Goal: Task Accomplishment & Management: Manage account settings

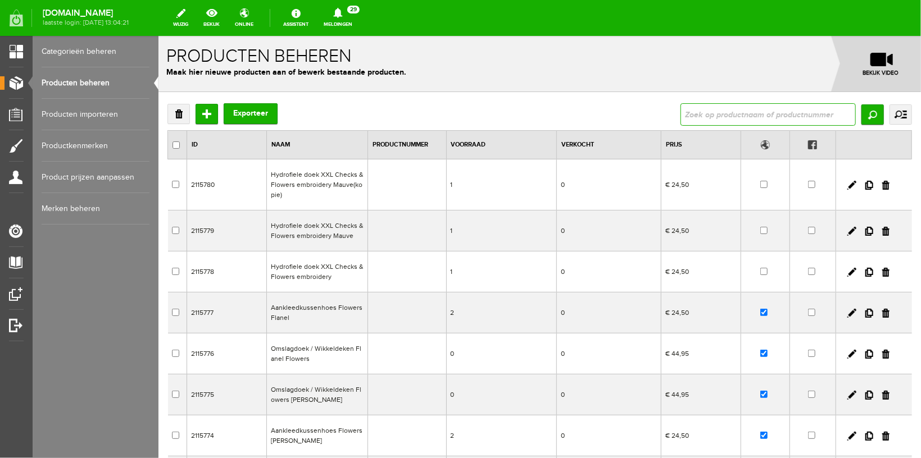
click at [754, 109] on input "text" at bounding box center [767, 114] width 175 height 22
type input "bowl"
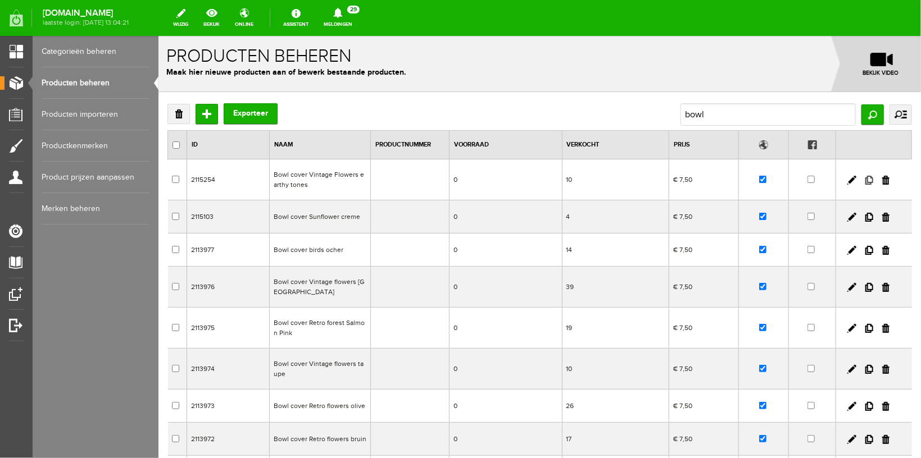
click at [864, 183] on link at bounding box center [868, 179] width 8 height 9
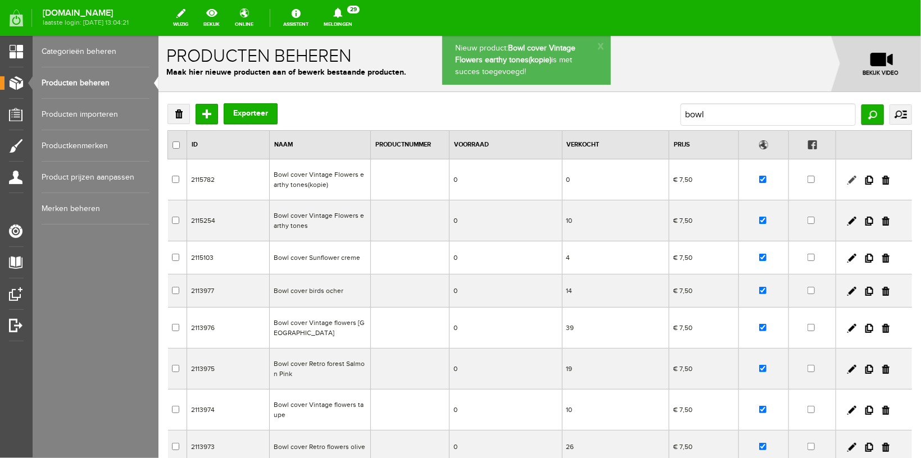
click at [847, 183] on link at bounding box center [851, 179] width 9 height 9
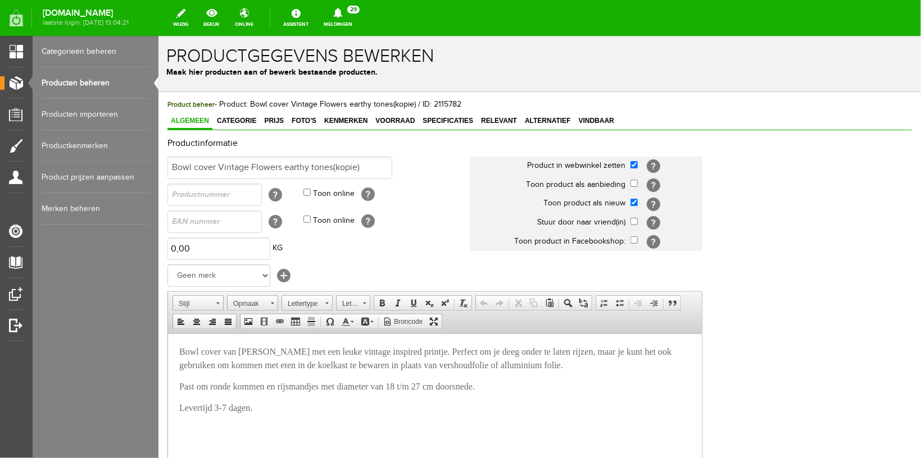
drag, startPoint x: 216, startPoint y: 168, endPoint x: 251, endPoint y: 165, distance: 34.9
click at [251, 165] on input "Bowl cover Vintage Flowers earthy tones(kopie)" at bounding box center [279, 167] width 225 height 22
drag, startPoint x: 253, startPoint y: 167, endPoint x: 380, endPoint y: 172, distance: 127.6
click at [380, 172] on input "Bowl cover Flowers earthy tones(kopie)" at bounding box center [279, 167] width 225 height 22
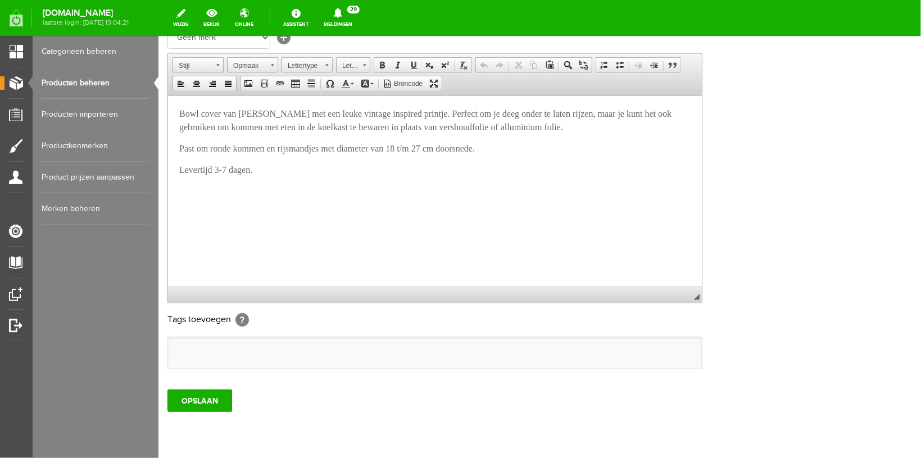
scroll to position [302, 0]
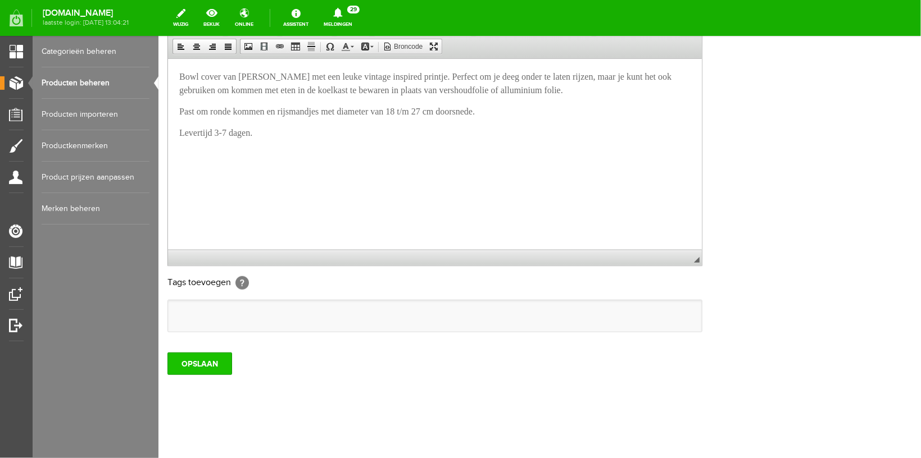
click at [180, 368] on input "OPSLAAN" at bounding box center [199, 363] width 65 height 22
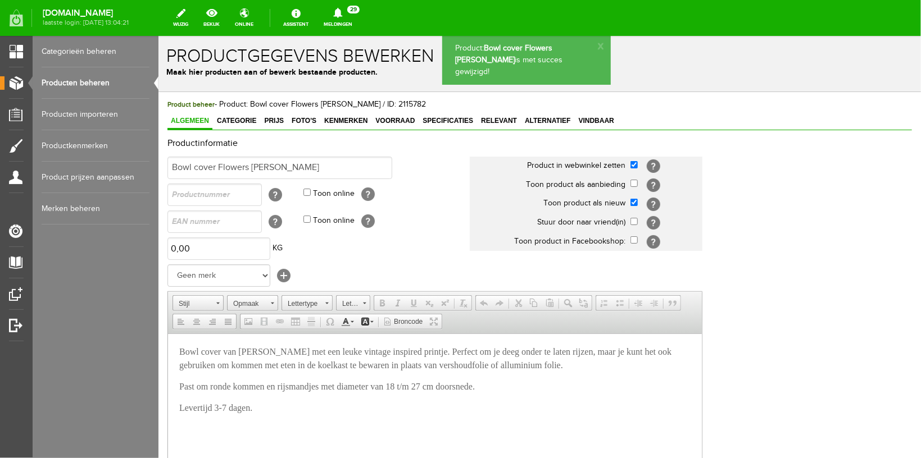
scroll to position [0, 0]
click at [291, 119] on span "Foto's" at bounding box center [303, 120] width 31 height 8
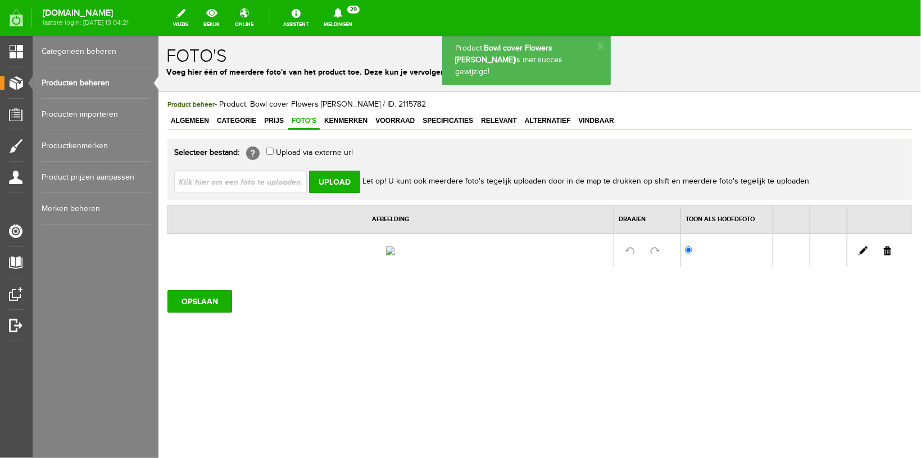
click at [889, 255] on link at bounding box center [886, 250] width 7 height 9
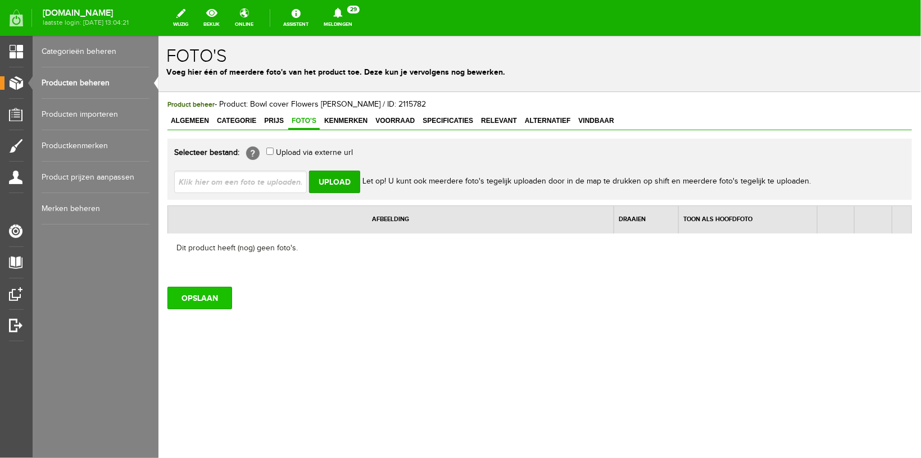
click at [189, 288] on input "OPSLAAN" at bounding box center [199, 297] width 65 height 22
click at [63, 87] on link "Producten beheren" at bounding box center [96, 82] width 108 height 31
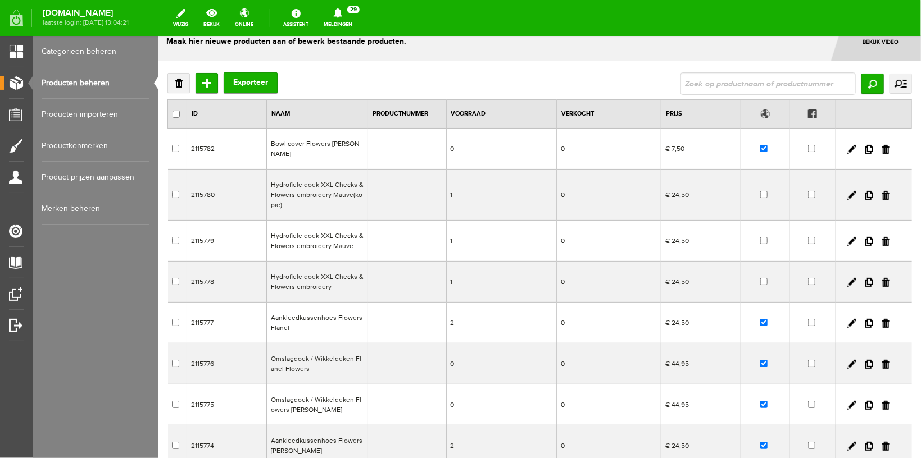
scroll to position [60, 0]
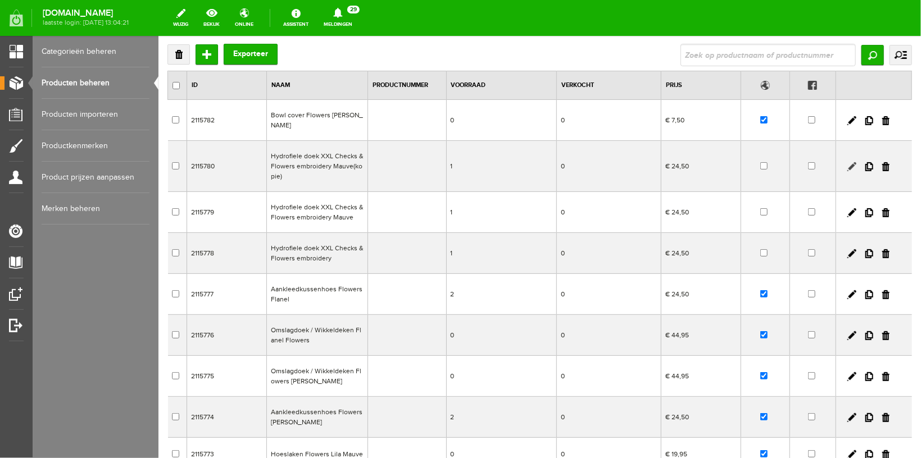
click at [847, 162] on link at bounding box center [851, 166] width 9 height 9
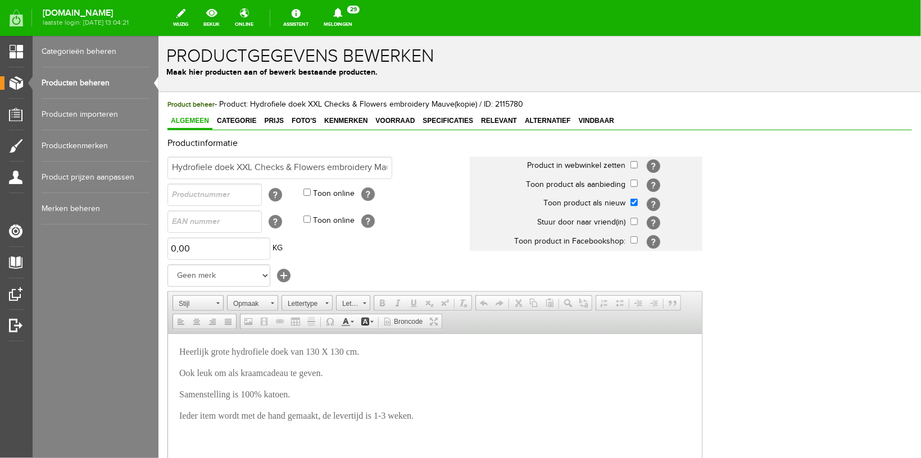
scroll to position [0, 0]
click at [369, 168] on input "Hydrofiele doek XXL Checks & Flowers embroidery Mauve(kopie)" at bounding box center [279, 167] width 225 height 22
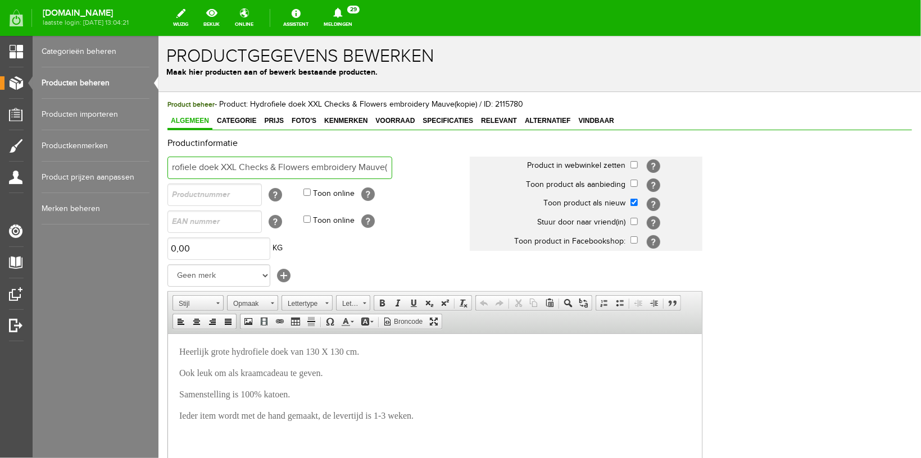
scroll to position [0, 28]
drag, startPoint x: 374, startPoint y: 166, endPoint x: 461, endPoint y: 176, distance: 88.3
click at [392, 176] on input "Hydrofiele doek XXL Checks & Flowers embroidery Mauve(kopie)" at bounding box center [279, 167] width 225 height 22
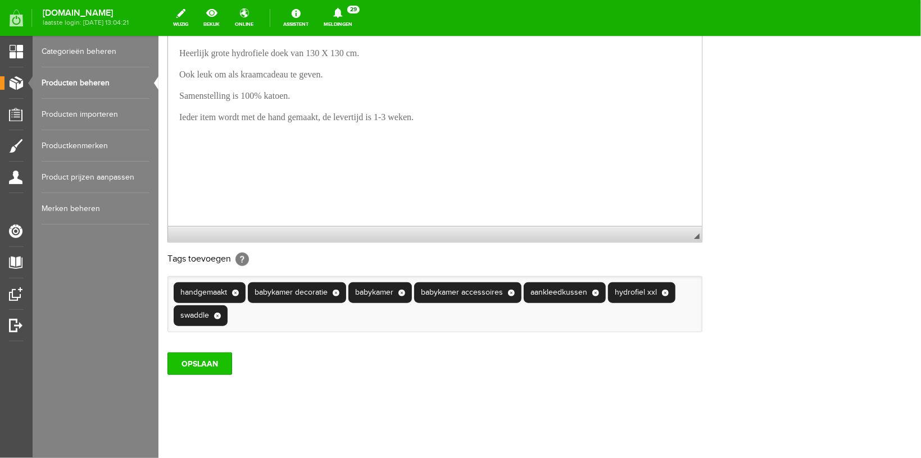
click at [204, 360] on input "OPSLAAN" at bounding box center [199, 363] width 65 height 22
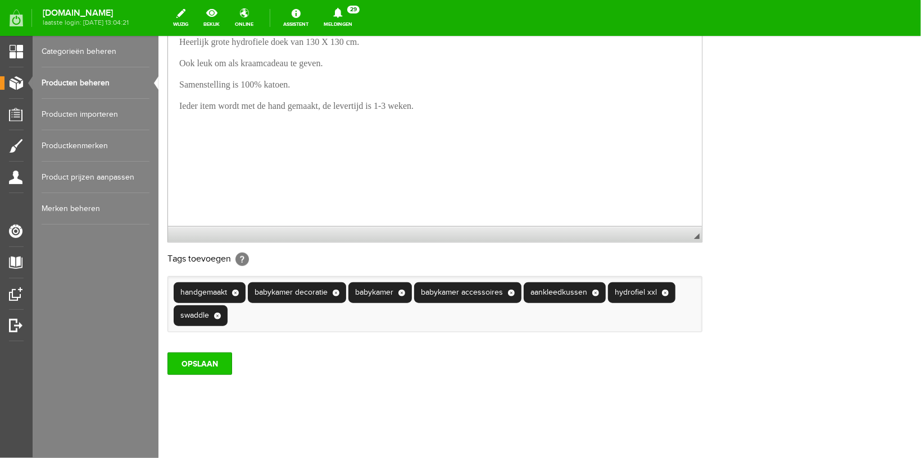
click at [206, 364] on input "OPSLAAN" at bounding box center [199, 363] width 65 height 22
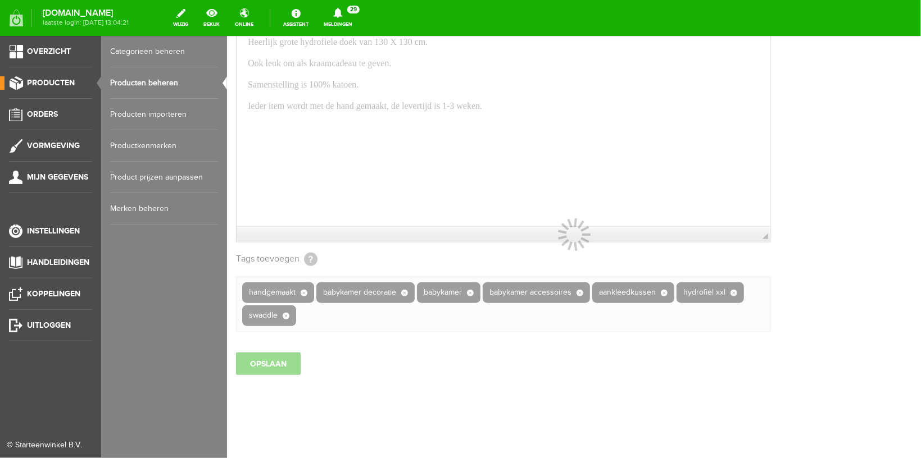
click at [160, 76] on link "Producten beheren" at bounding box center [164, 82] width 108 height 31
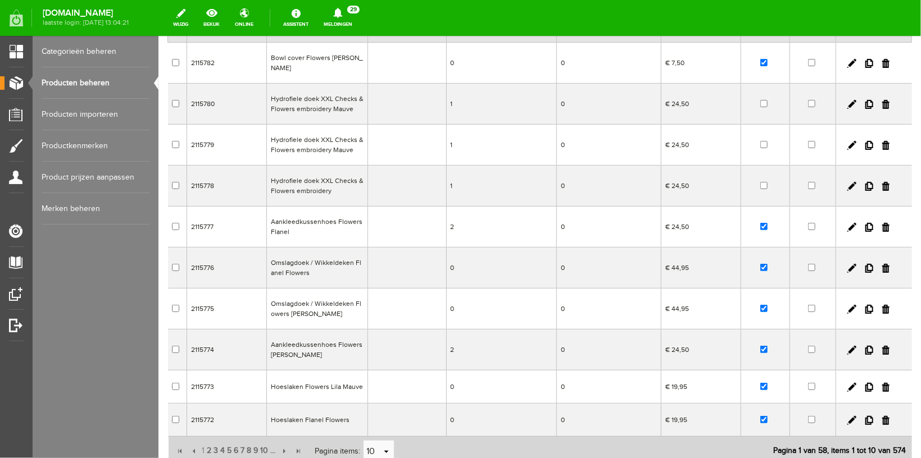
scroll to position [119, 0]
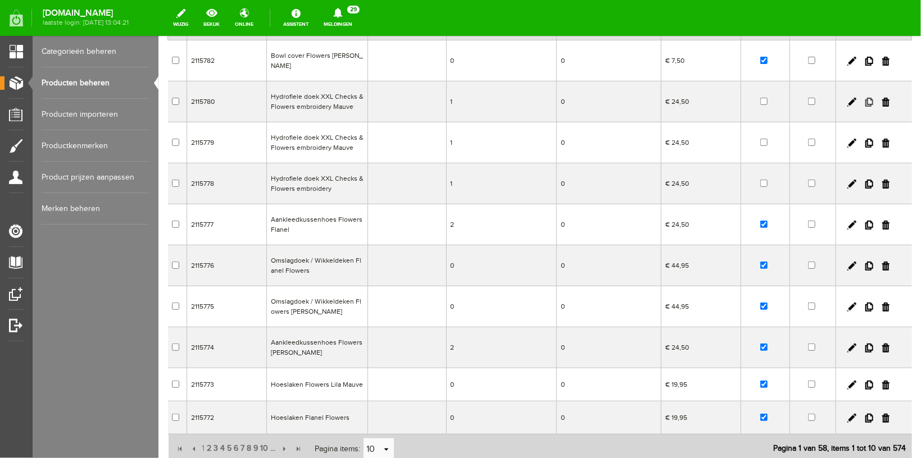
click at [864, 97] on link at bounding box center [868, 101] width 8 height 9
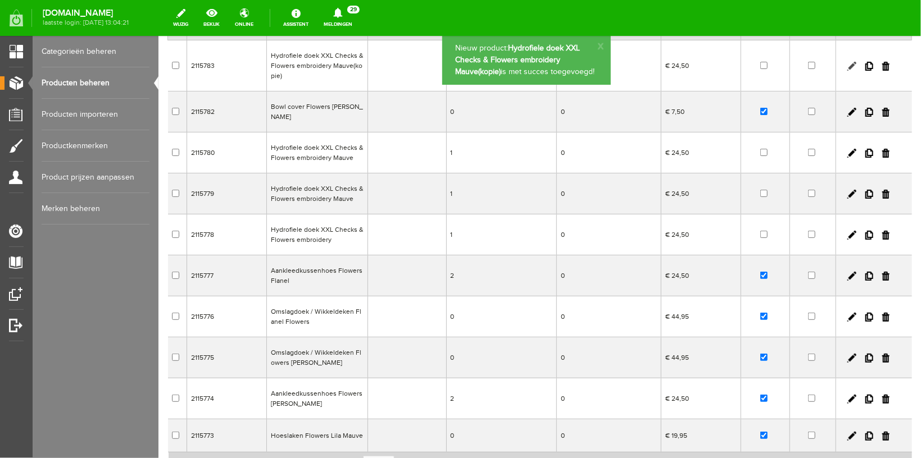
click at [847, 64] on link at bounding box center [851, 65] width 9 height 9
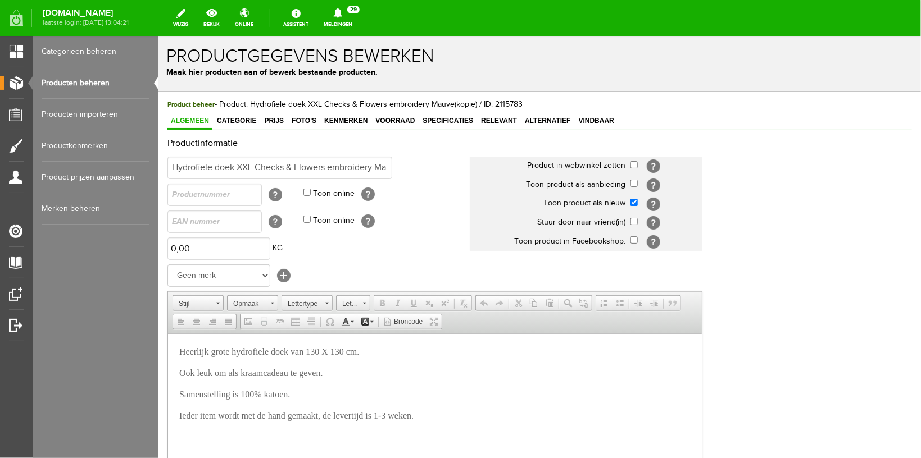
scroll to position [0, 0]
drag, startPoint x: 254, startPoint y: 165, endPoint x: 295, endPoint y: 162, distance: 41.1
click at [295, 162] on input "Hydrofiele doek XXL Checks & Flowers embroidery Mauve(kopie)" at bounding box center [279, 167] width 225 height 22
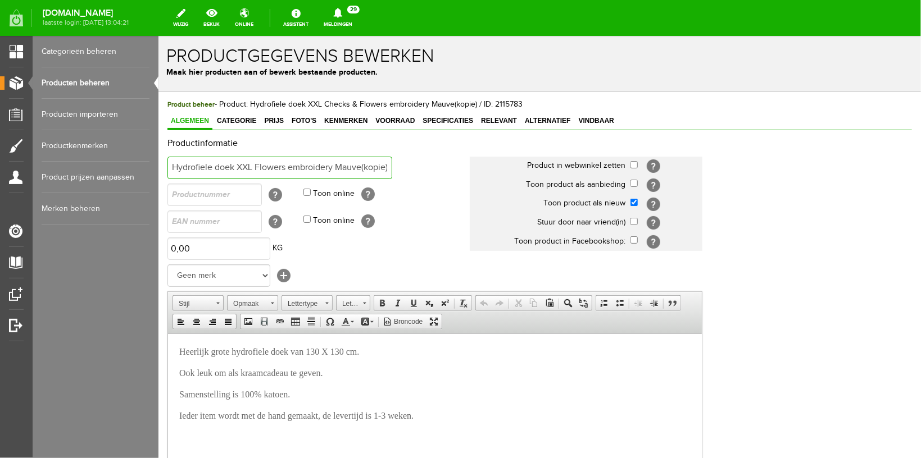
scroll to position [0, 2]
drag, startPoint x: 336, startPoint y: 164, endPoint x: 461, endPoint y: 172, distance: 125.5
click at [392, 172] on input "Hydrofiele doek XXL Flowers embroidery Mauve(kopie)" at bounding box center [279, 167] width 225 height 22
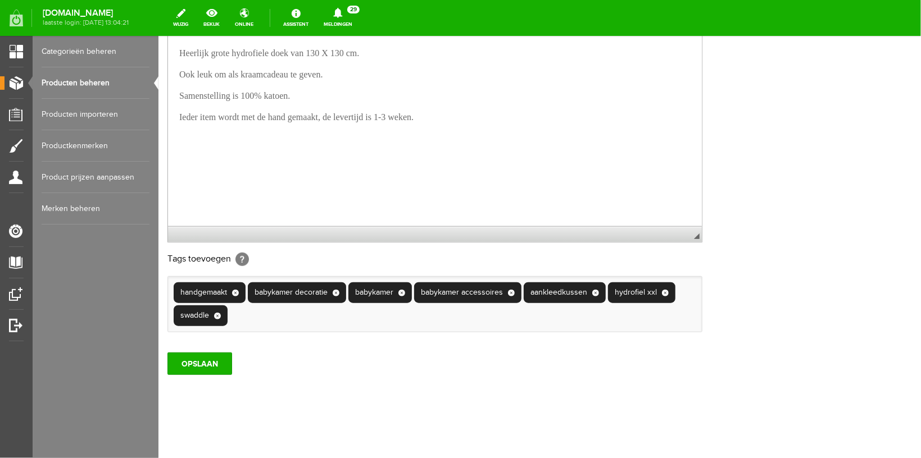
scroll to position [325, 0]
click at [194, 372] on input "OPSLAAN" at bounding box center [199, 363] width 65 height 22
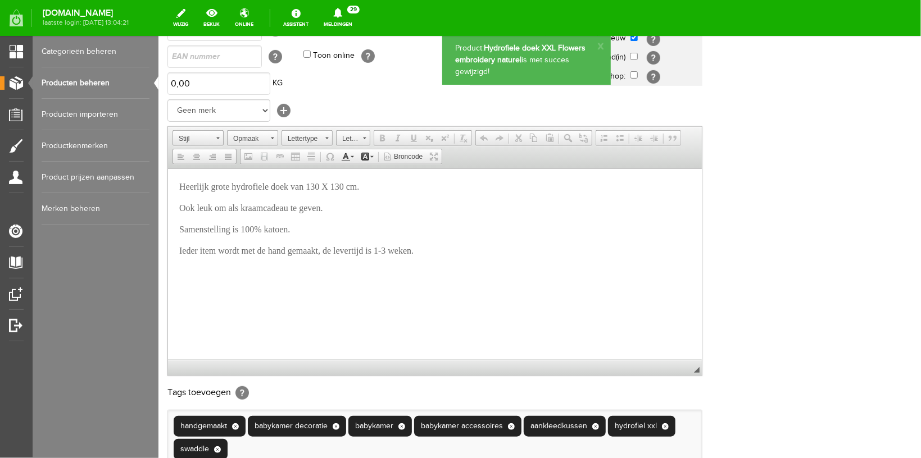
scroll to position [0, 0]
click at [93, 83] on link "Producten beheren" at bounding box center [96, 82] width 108 height 31
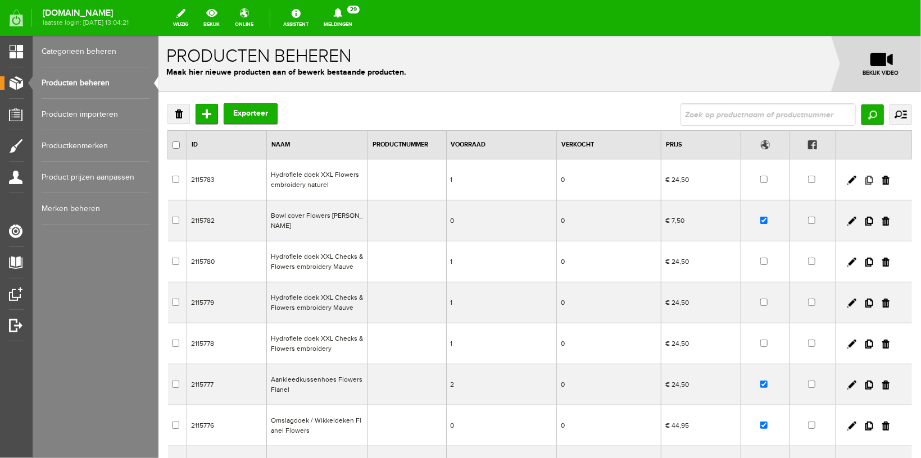
click at [864, 179] on link at bounding box center [868, 179] width 8 height 9
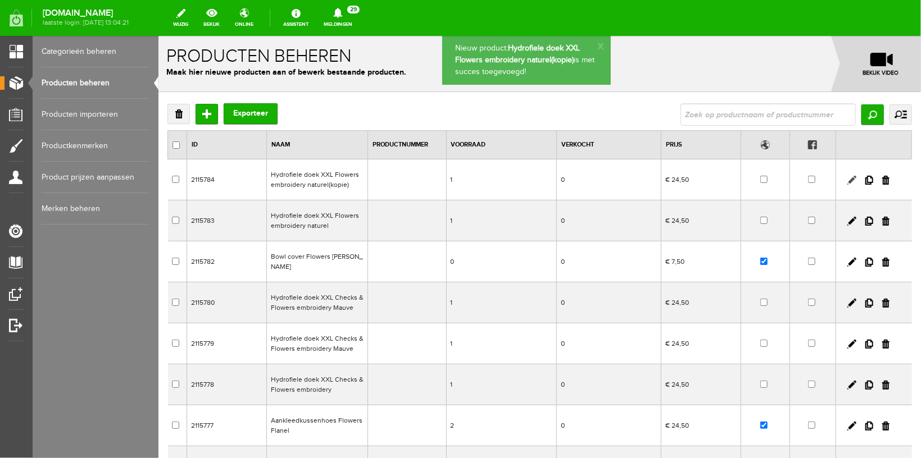
click at [847, 180] on link at bounding box center [851, 179] width 9 height 9
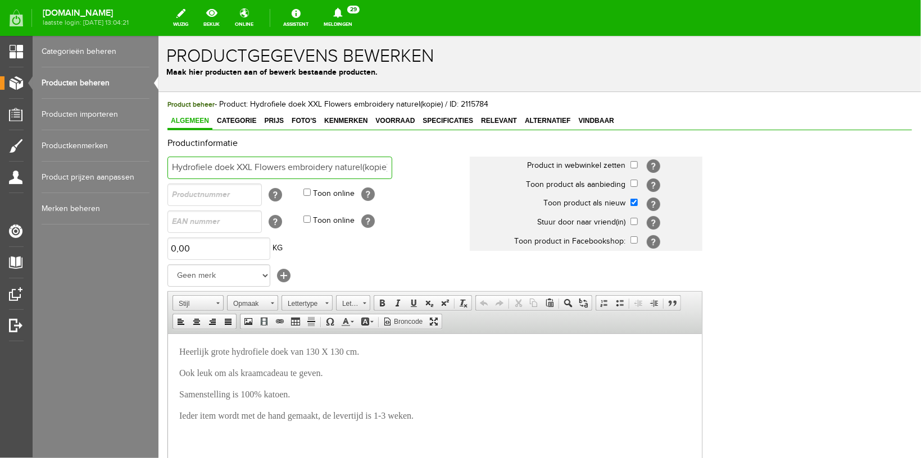
click at [257, 167] on input "Hydrofiele doek XXL Flowers embroidery naturel(kopie)" at bounding box center [279, 167] width 225 height 22
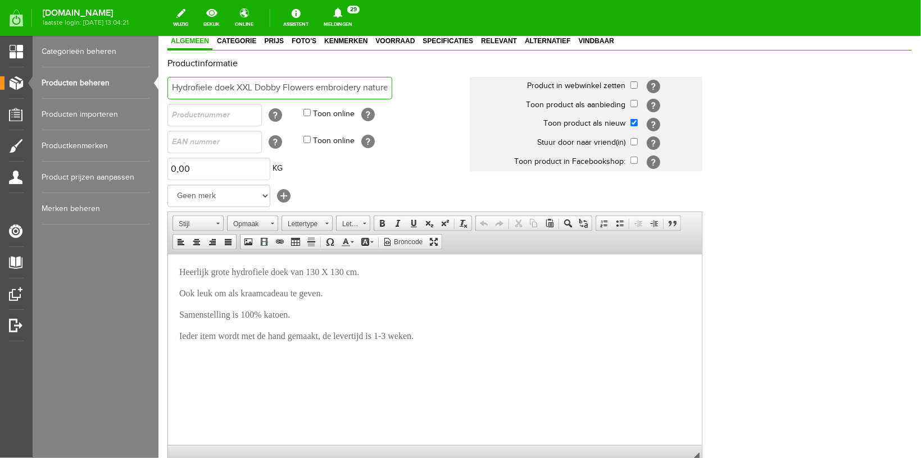
scroll to position [325, 0]
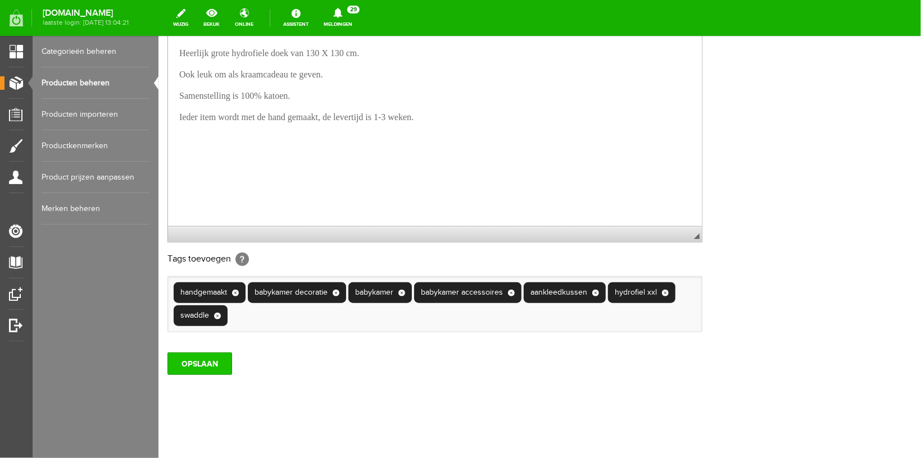
type input "Hydrofiele doek XXL Dobby Flowers embroidery naturel(kopie)"
click at [211, 372] on input "OPSLAAN" at bounding box center [199, 363] width 65 height 22
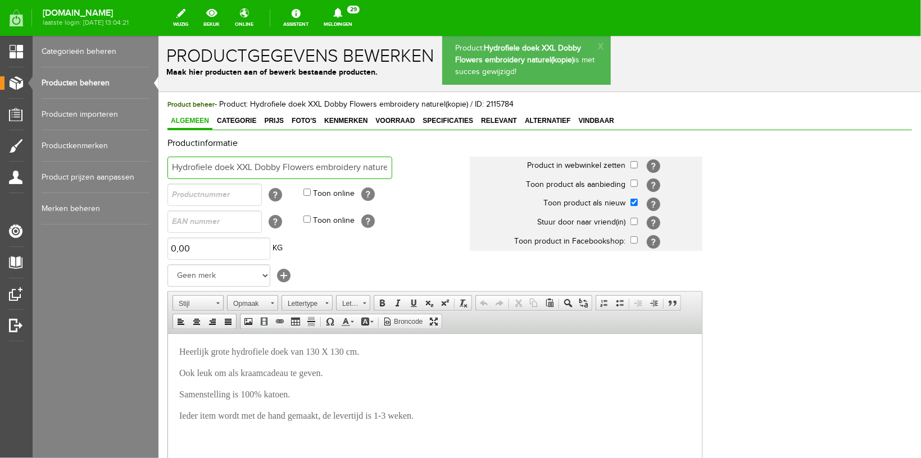
scroll to position [0, 31]
drag, startPoint x: 365, startPoint y: 166, endPoint x: 425, endPoint y: 166, distance: 60.7
click at [392, 166] on input "Hydrofiele doek XXL Dobby Flowers embroidery naturel(kopie)" at bounding box center [279, 167] width 225 height 22
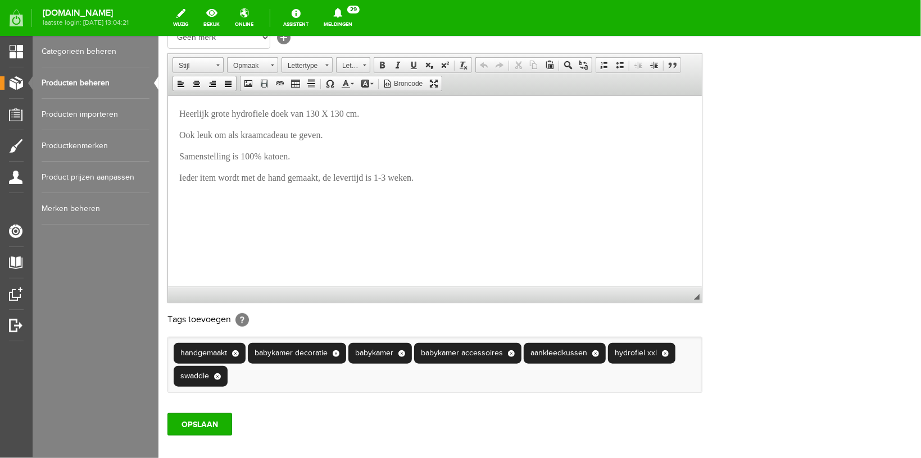
scroll to position [11, 0]
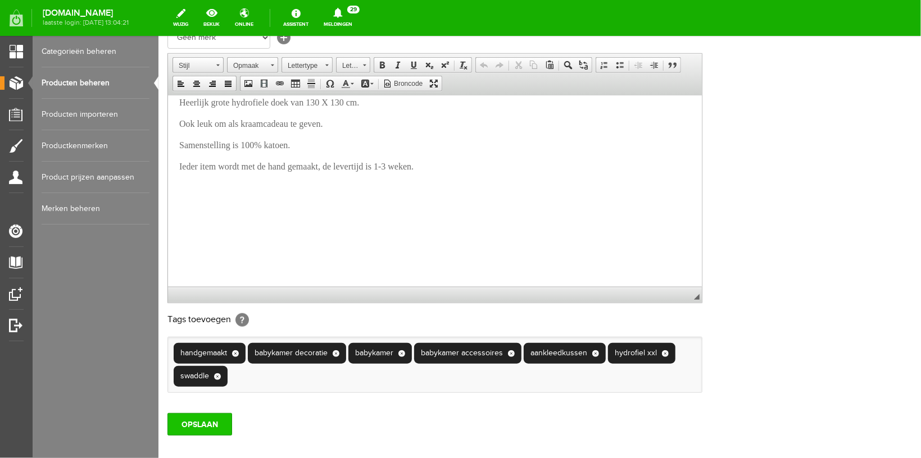
type input "Hydrofiele doek XXL Dobby Flowers embroidery"
drag, startPoint x: 190, startPoint y: 448, endPoint x: 294, endPoint y: 179, distance: 288.2
click at [190, 435] on input "OPSLAAN" at bounding box center [199, 424] width 65 height 22
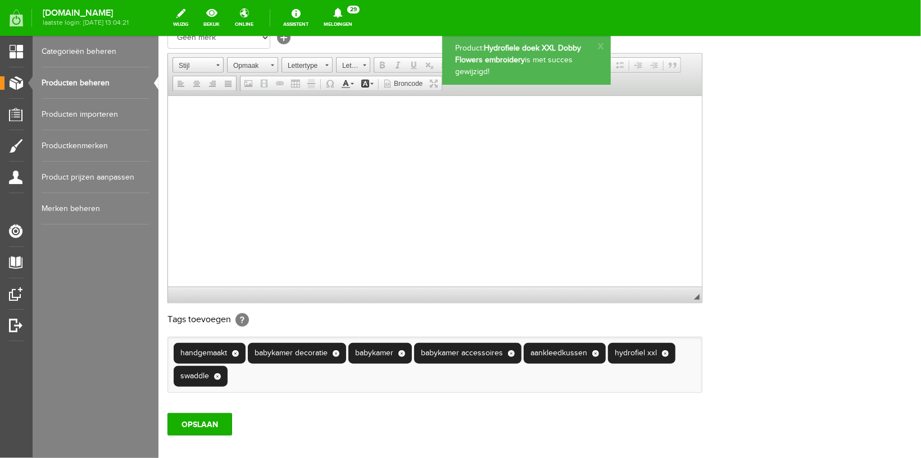
click at [88, 76] on link "Producten beheren" at bounding box center [96, 82] width 108 height 31
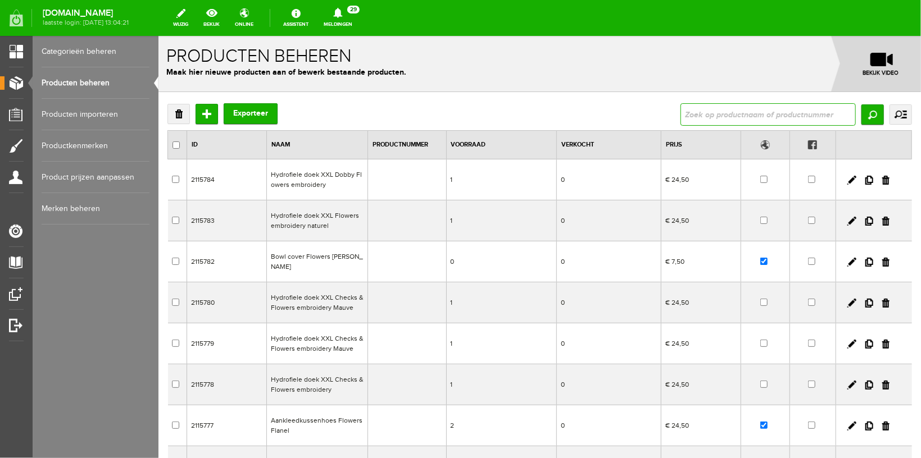
click at [699, 111] on input "text" at bounding box center [767, 114] width 175 height 22
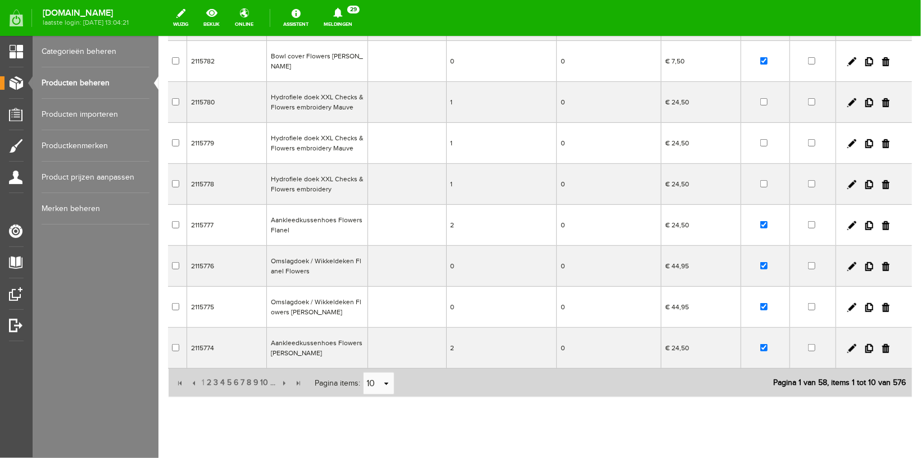
scroll to position [215, 0]
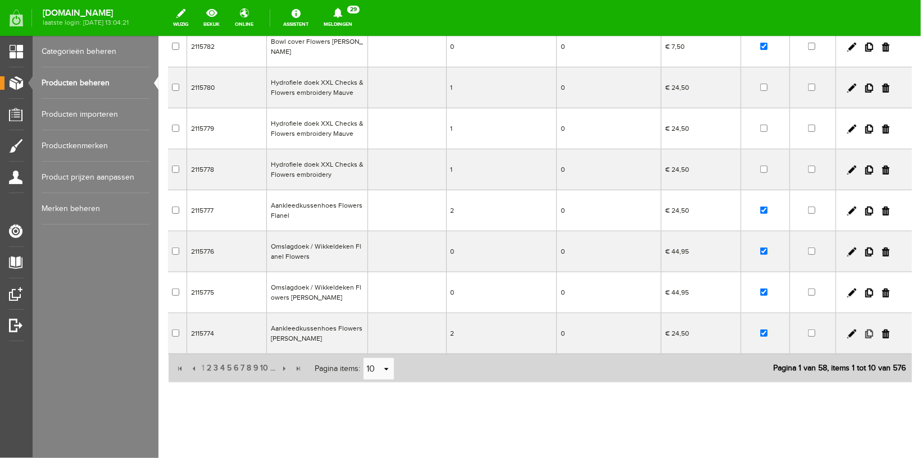
type input "aan"
click at [864, 329] on link at bounding box center [868, 333] width 8 height 9
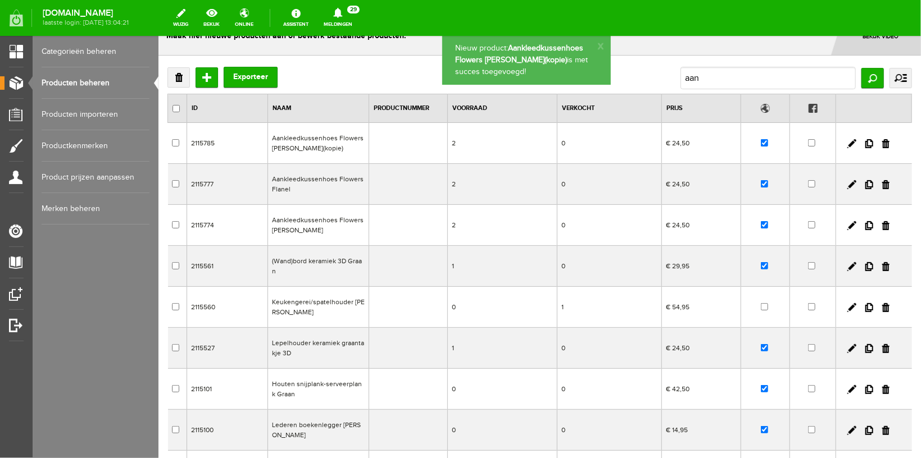
scroll to position [0, 0]
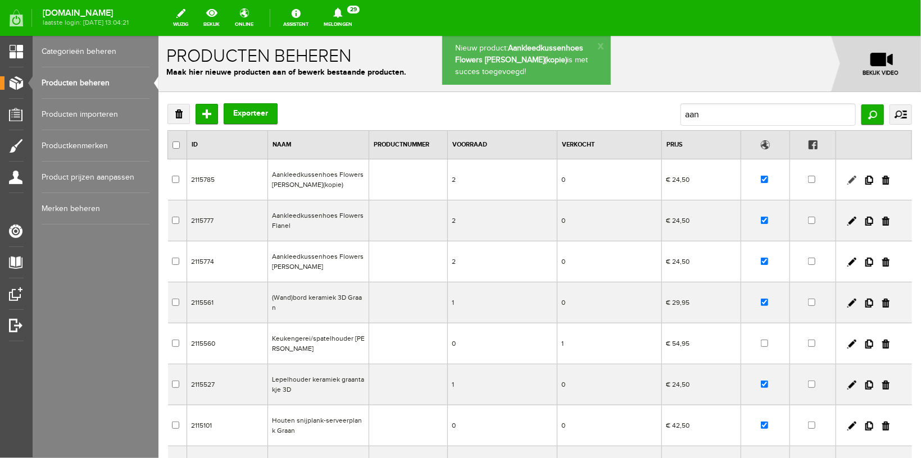
click at [847, 178] on link at bounding box center [851, 179] width 9 height 9
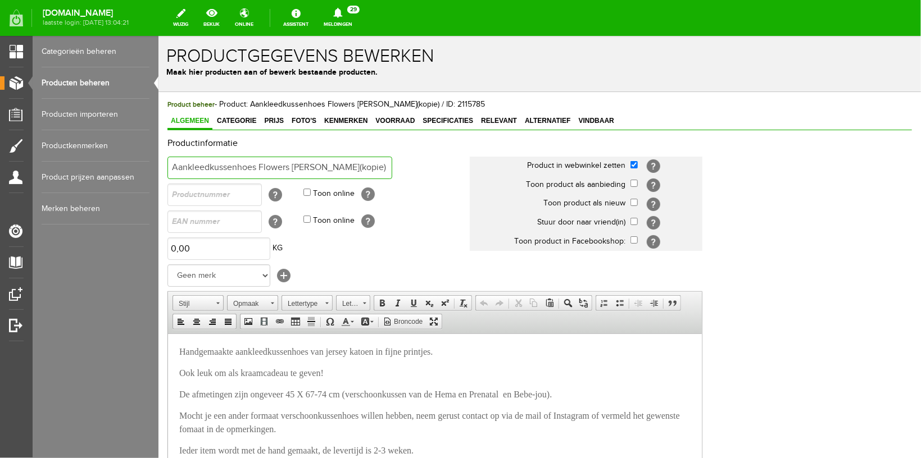
drag, startPoint x: 292, startPoint y: 167, endPoint x: 439, endPoint y: 169, distance: 147.2
click at [392, 169] on input "Aankleedkussenhoes Flowers [PERSON_NAME](kopie)" at bounding box center [279, 167] width 225 height 22
click at [257, 166] on input "Aankleedkussenhoes Flowers" at bounding box center [279, 167] width 225 height 22
click at [374, 164] on input "Aankleedkussenhoes Dobby Flowers" at bounding box center [279, 167] width 225 height 22
drag, startPoint x: 318, startPoint y: 167, endPoint x: 415, endPoint y: 164, distance: 96.7
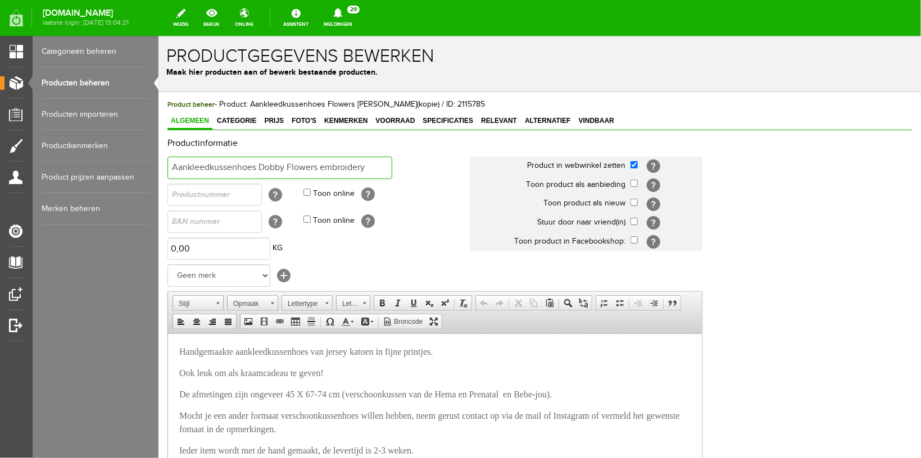
click at [392, 164] on input "Aankleedkussenhoes Dobby Flowers embroidery" at bounding box center [279, 167] width 225 height 22
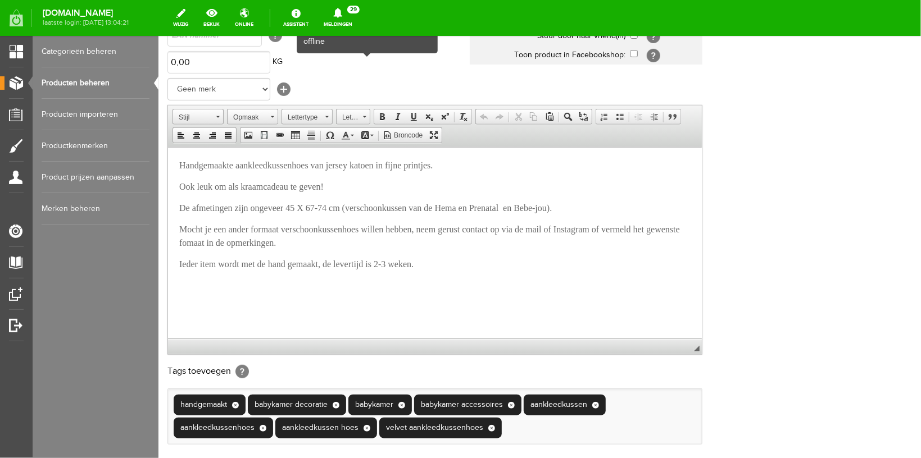
scroll to position [325, 0]
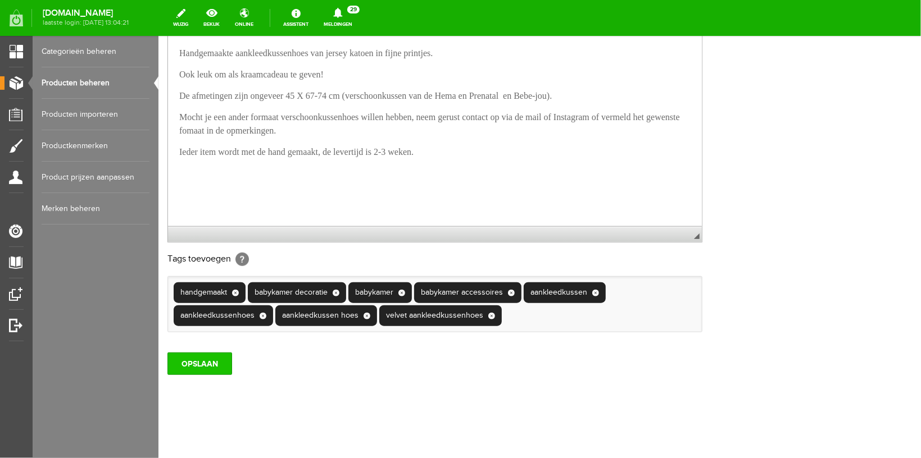
type input "Aankleedkussenhoes Dobby Flowers"
click at [194, 365] on input "OPSLAAN" at bounding box center [199, 363] width 65 height 22
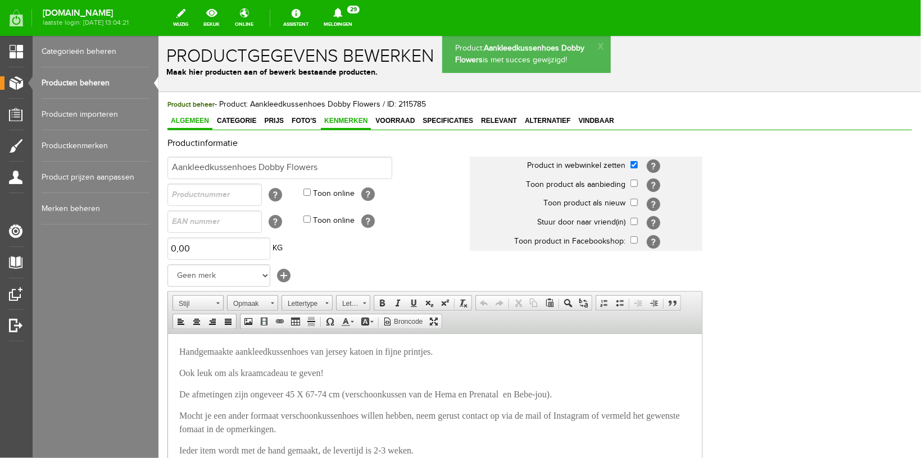
scroll to position [0, 0]
click at [342, 118] on span "Kenmerken" at bounding box center [345, 120] width 50 height 8
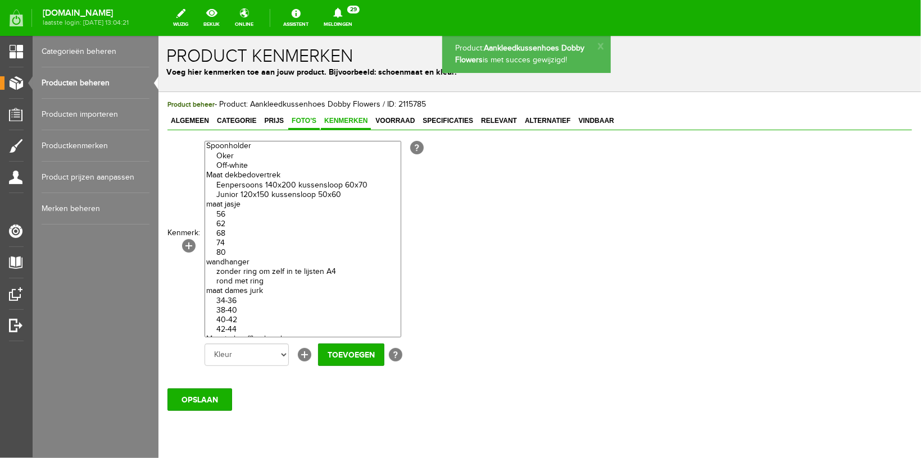
click at [306, 123] on span "Foto's" at bounding box center [303, 120] width 31 height 8
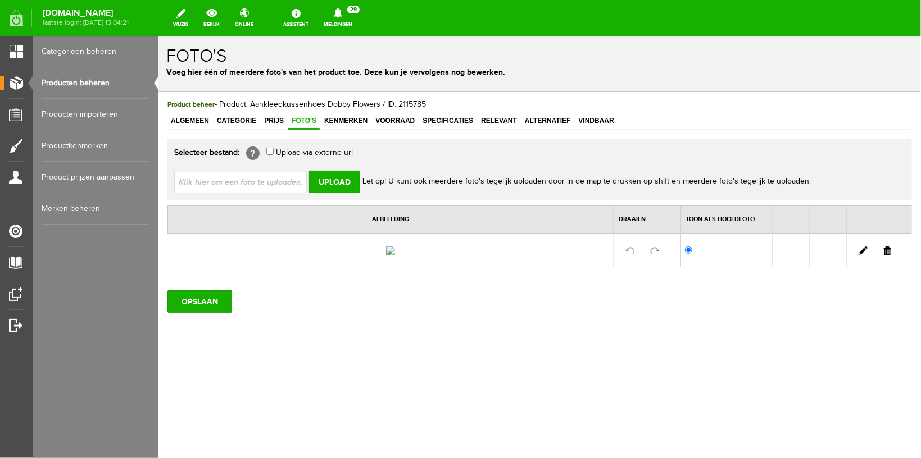
click at [889, 255] on link at bounding box center [886, 250] width 7 height 9
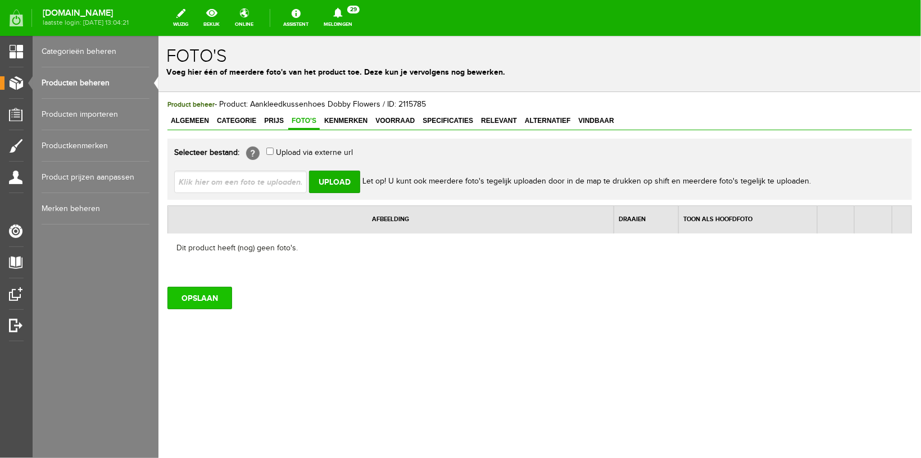
click at [210, 299] on input "OPSLAAN" at bounding box center [199, 297] width 65 height 22
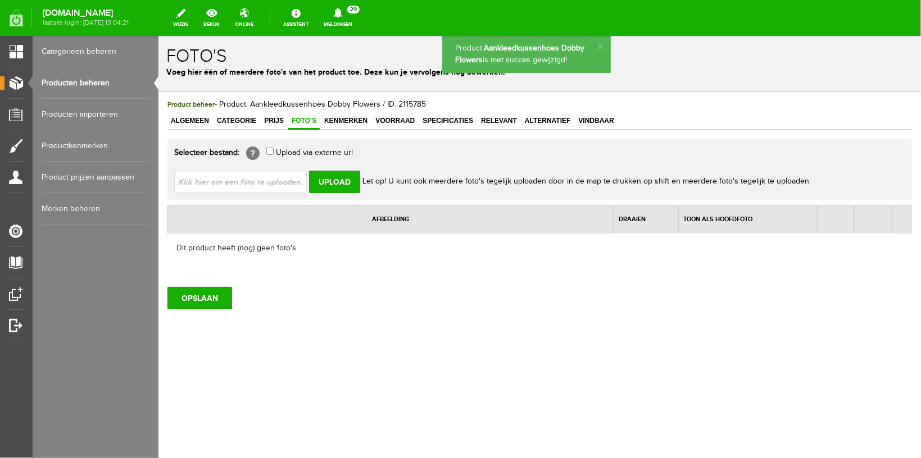
click at [187, 117] on span "Algemeen" at bounding box center [189, 120] width 45 height 8
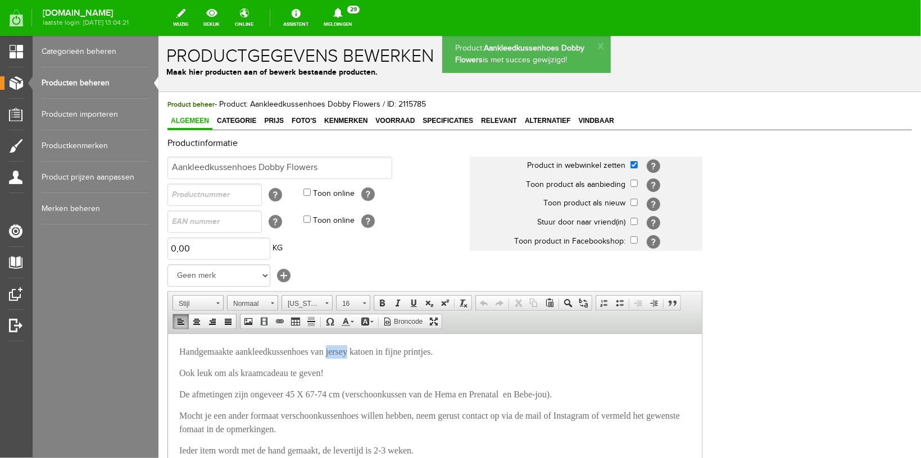
drag, startPoint x: 341, startPoint y: 355, endPoint x: 365, endPoint y: 352, distance: 23.8
click at [365, 352] on span "Handgemaakte aankleedkussenhoes van jersey katoen in fijne printjes." at bounding box center [305, 352] width 253 height 10
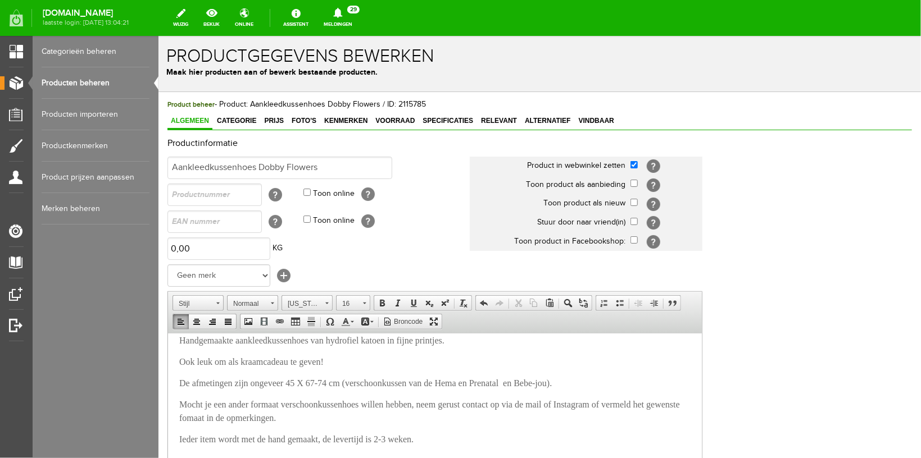
scroll to position [298, 0]
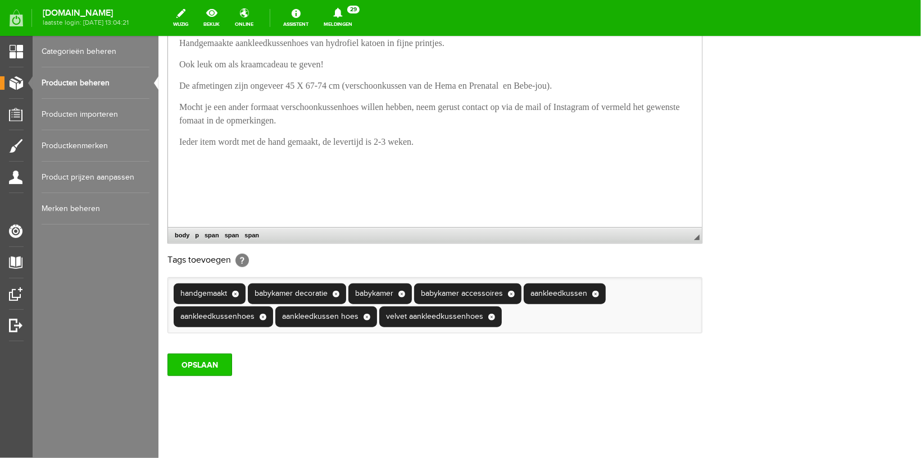
click at [185, 376] on input "OPSLAAN" at bounding box center [199, 364] width 65 height 22
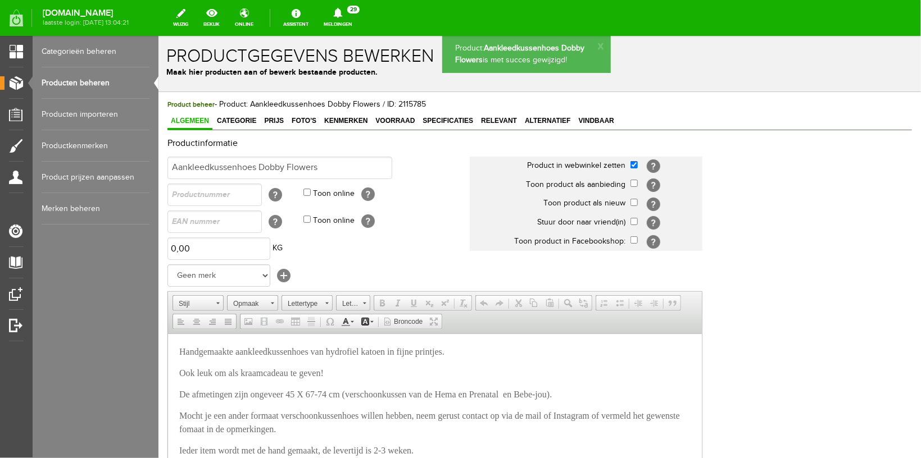
scroll to position [0, 0]
click at [93, 77] on link "Producten beheren" at bounding box center [96, 82] width 108 height 31
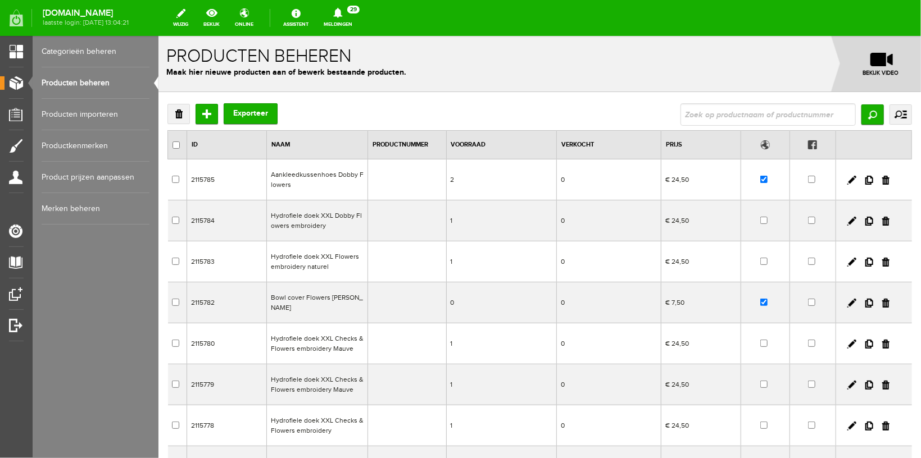
click at [751, 179] on td at bounding box center [764, 179] width 49 height 41
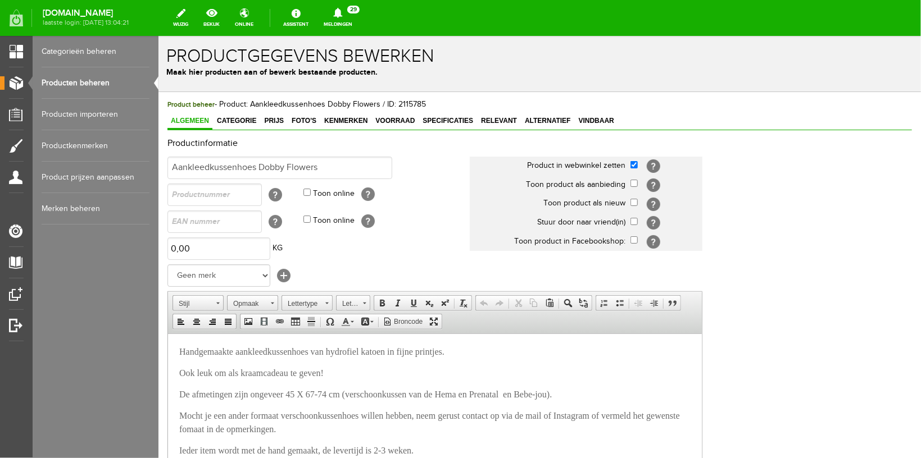
drag, startPoint x: 82, startPoint y: 77, endPoint x: 162, endPoint y: 78, distance: 80.3
click at [83, 78] on link "Producten beheren" at bounding box center [96, 82] width 108 height 31
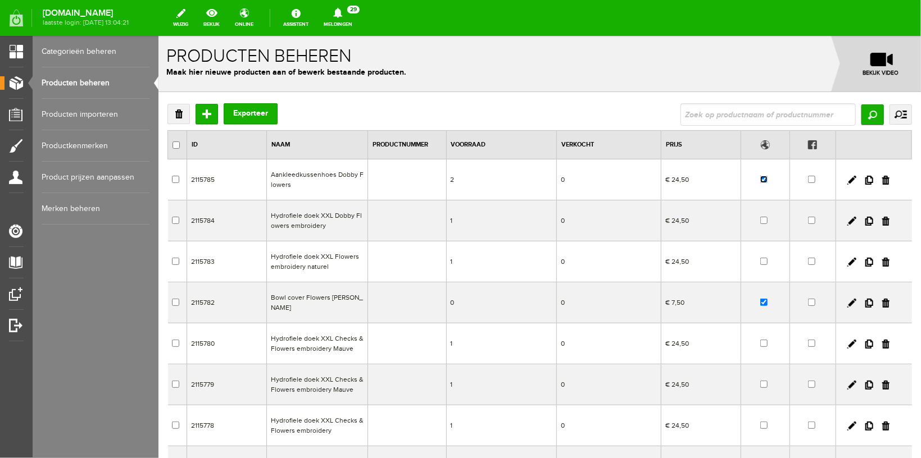
click at [759, 180] on input "checkbox" at bounding box center [762, 178] width 7 height 7
checkbox input "false"
click at [864, 183] on link at bounding box center [868, 179] width 8 height 9
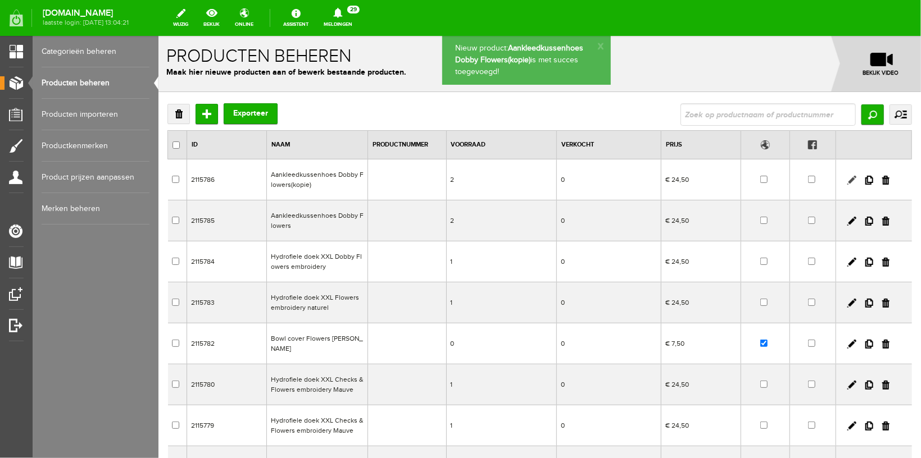
click at [847, 176] on link at bounding box center [851, 179] width 9 height 9
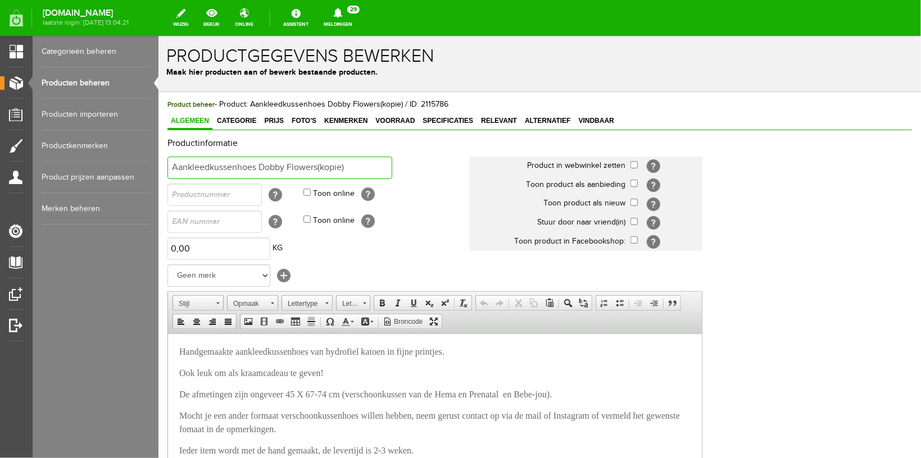
drag, startPoint x: 259, startPoint y: 165, endPoint x: 421, endPoint y: 163, distance: 162.3
click at [392, 163] on input "Aankleedkussenhoes Dobby Flowers(kopie)" at bounding box center [279, 167] width 225 height 22
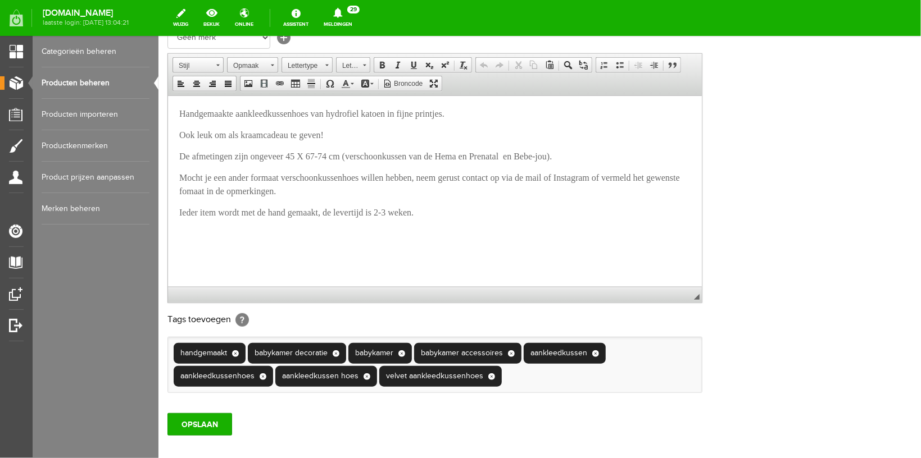
scroll to position [325, 0]
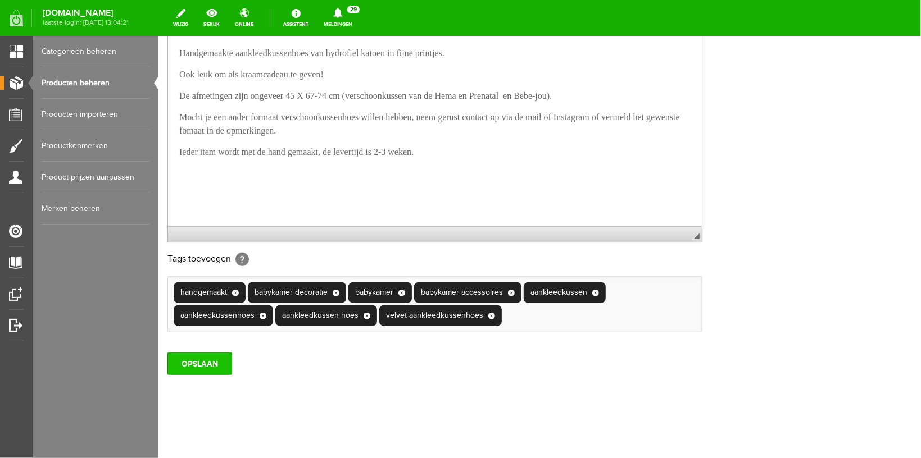
click at [195, 364] on input "OPSLAAN" at bounding box center [199, 363] width 65 height 22
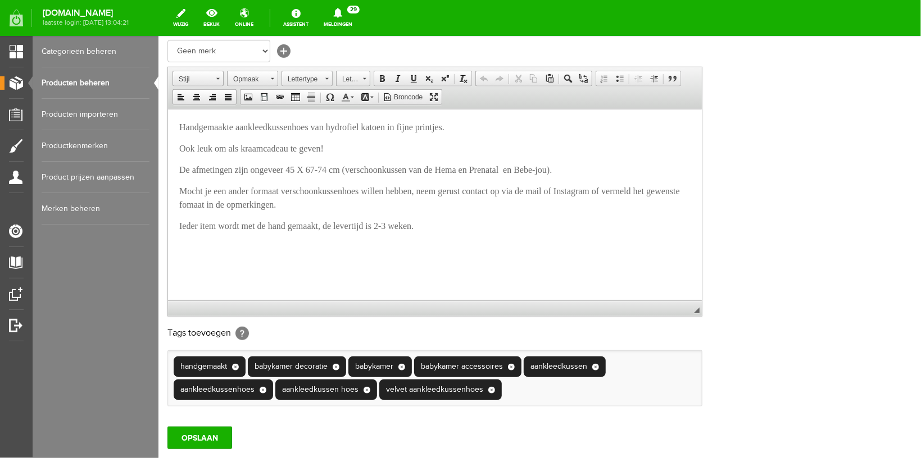
scroll to position [0, 0]
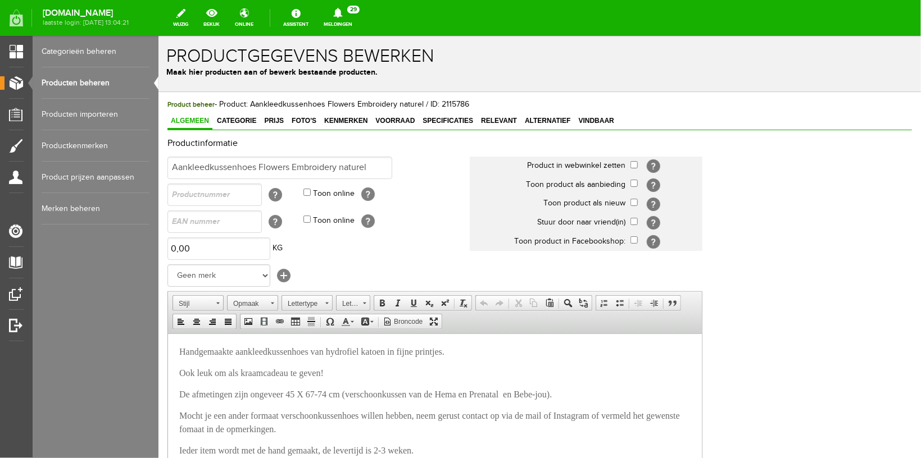
click at [90, 82] on link "Producten beheren" at bounding box center [96, 82] width 108 height 31
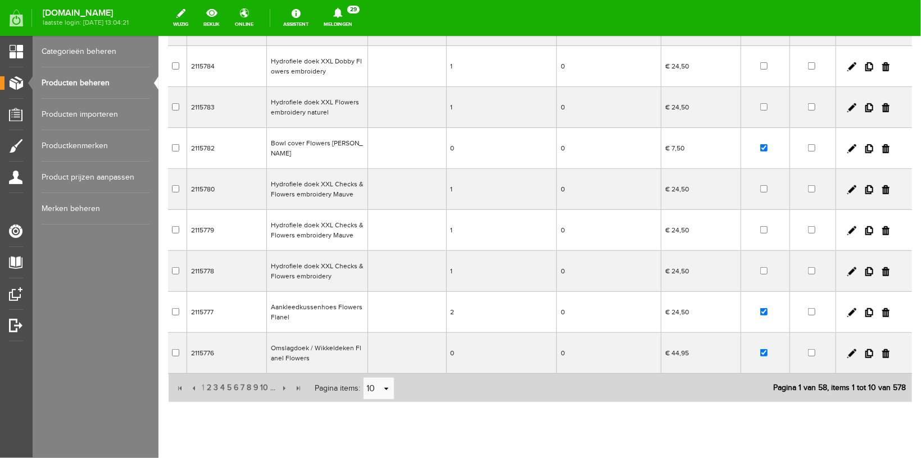
scroll to position [215, 0]
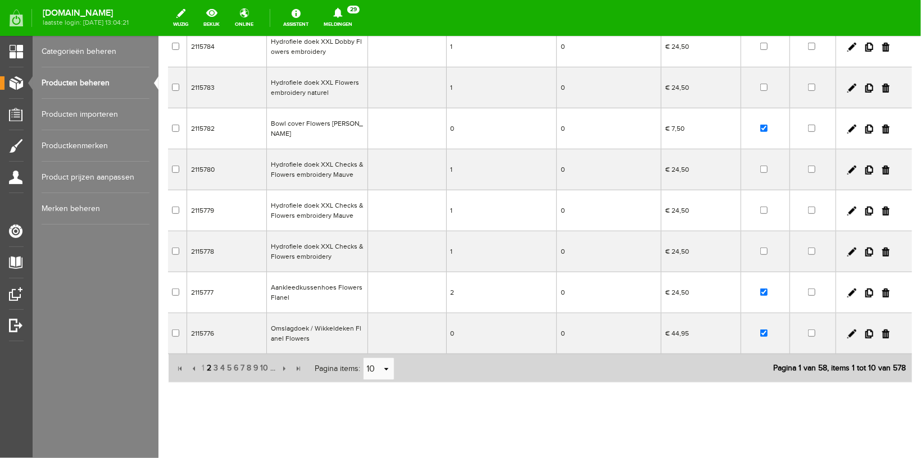
click at [206, 359] on span "2" at bounding box center [209, 368] width 7 height 22
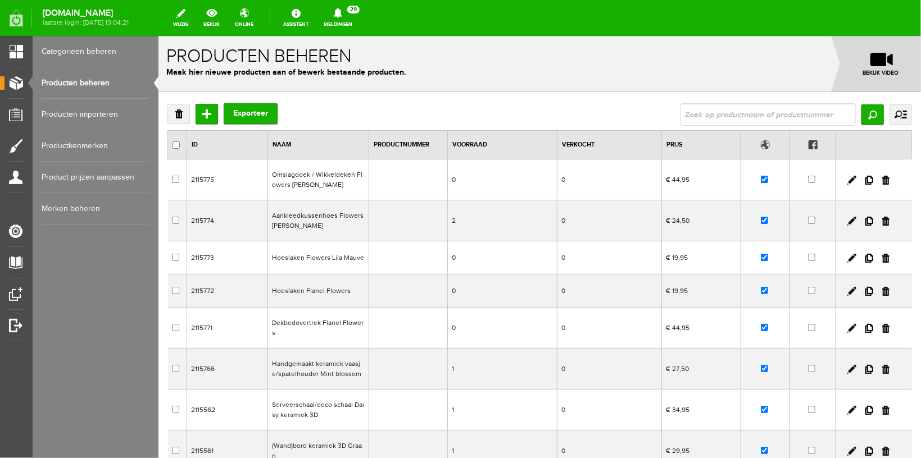
scroll to position [60, 0]
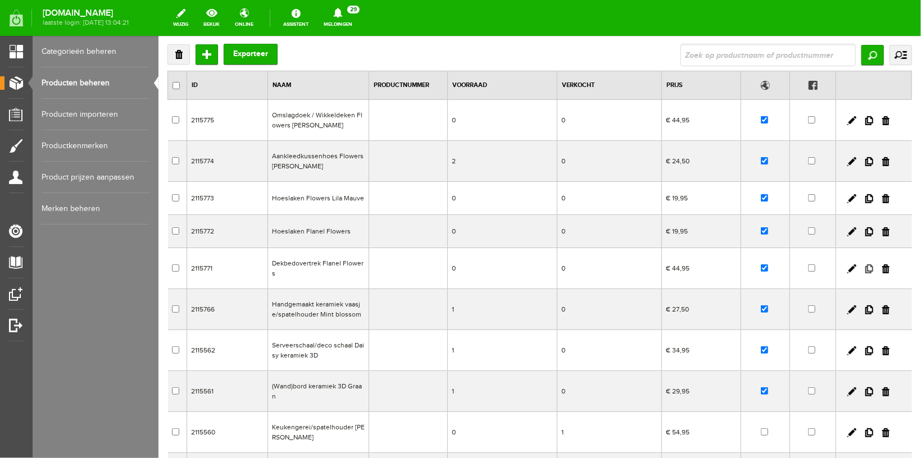
click at [864, 265] on link at bounding box center [868, 268] width 8 height 9
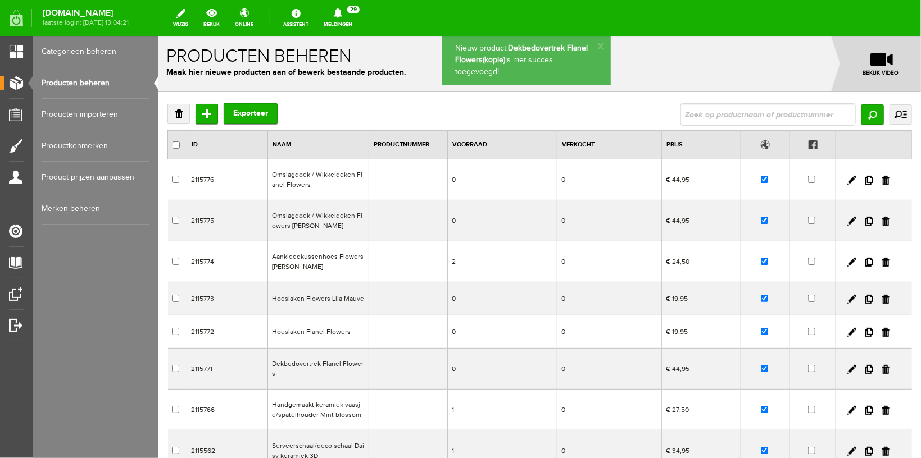
scroll to position [199, 0]
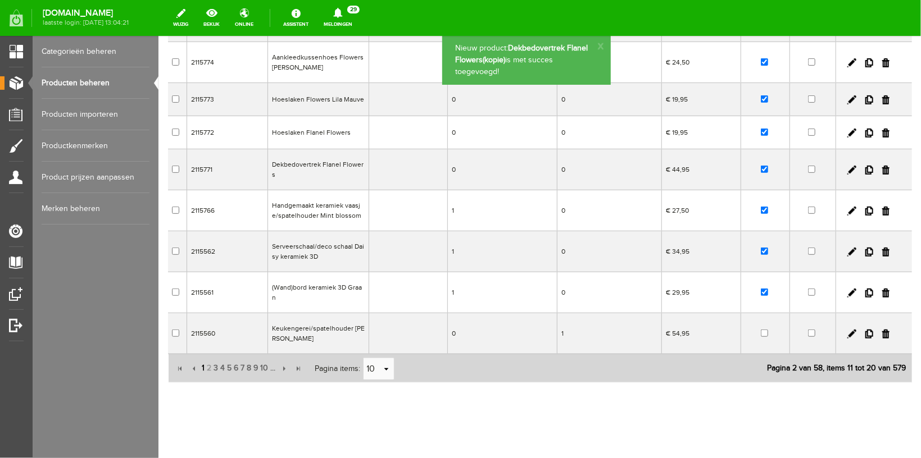
click at [202, 357] on span "1" at bounding box center [203, 368] width 5 height 22
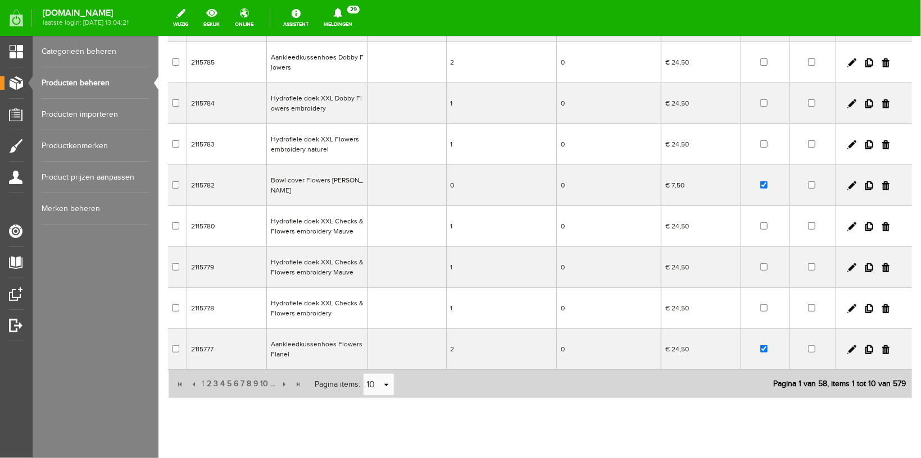
scroll to position [0, 0]
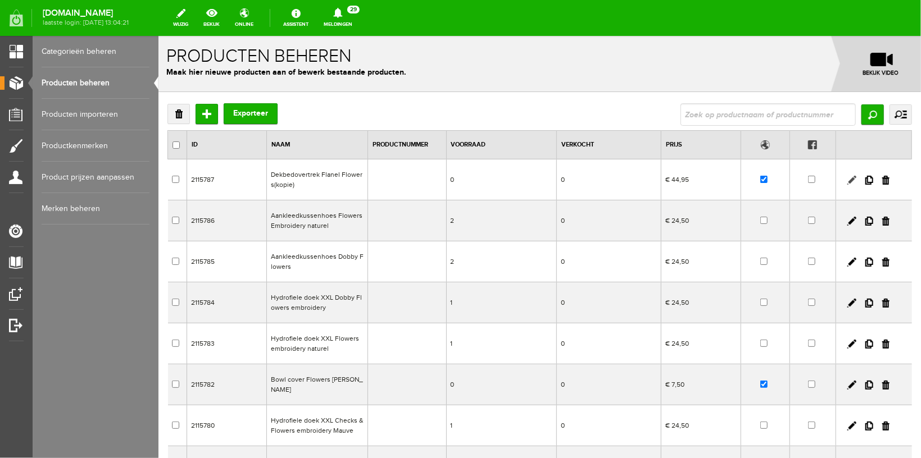
click at [847, 177] on link at bounding box center [851, 179] width 9 height 9
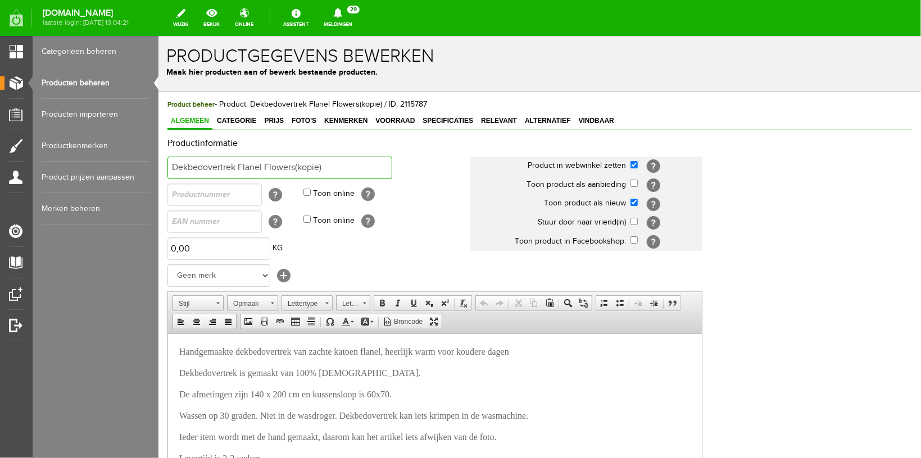
drag, startPoint x: 239, startPoint y: 163, endPoint x: 397, endPoint y: 165, distance: 158.4
click at [392, 165] on input "Dekbedovertrek Flanel Flowers(kopie)" at bounding box center [279, 167] width 225 height 22
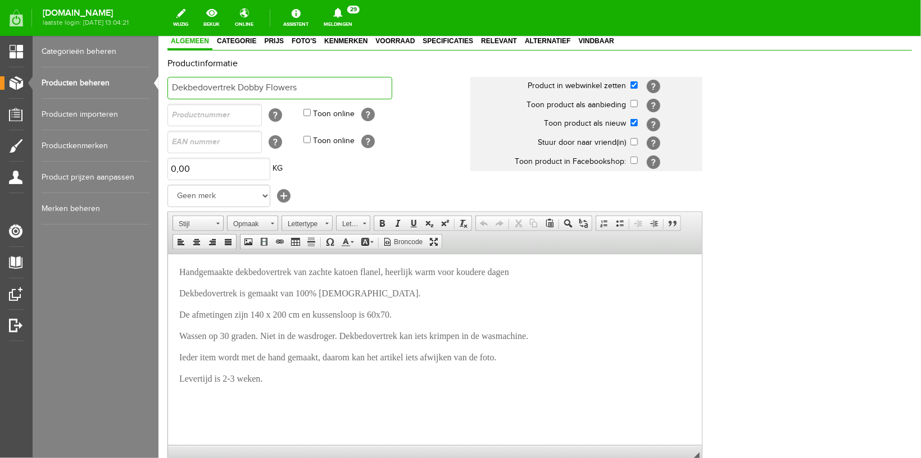
scroll to position [325, 0]
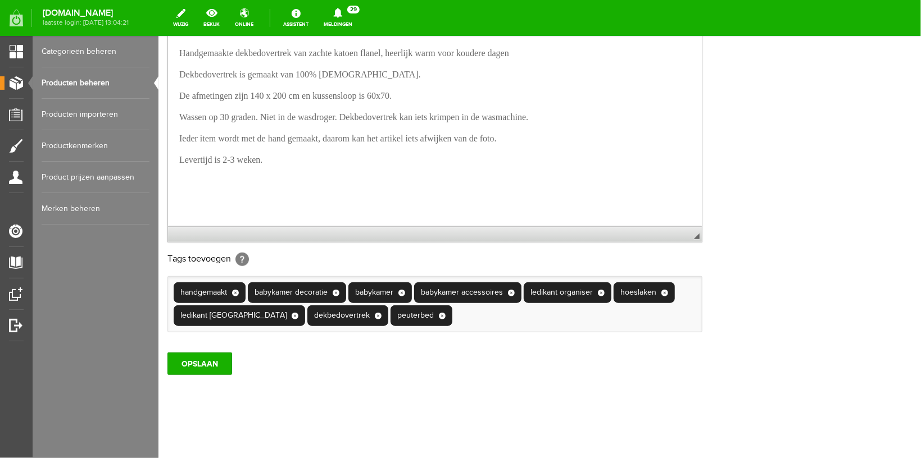
type input "Dekbedovertrek Dobby Flowers"
drag, startPoint x: 377, startPoint y: 52, endPoint x: 401, endPoint y: 53, distance: 23.1
click at [401, 53] on span "Handgemaakte dekbedovertrek van zachte katoen flanel, heerlijk warm voor kouder…" at bounding box center [344, 53] width 330 height 10
drag, startPoint x: 452, startPoint y: 54, endPoint x: 562, endPoint y: 49, distance: 110.2
click at [562, 49] on p "Handgemaakte dekbedovertrek van zachte katoen hydrofiel, heerlijk warm voor kou…" at bounding box center [434, 52] width 511 height 13
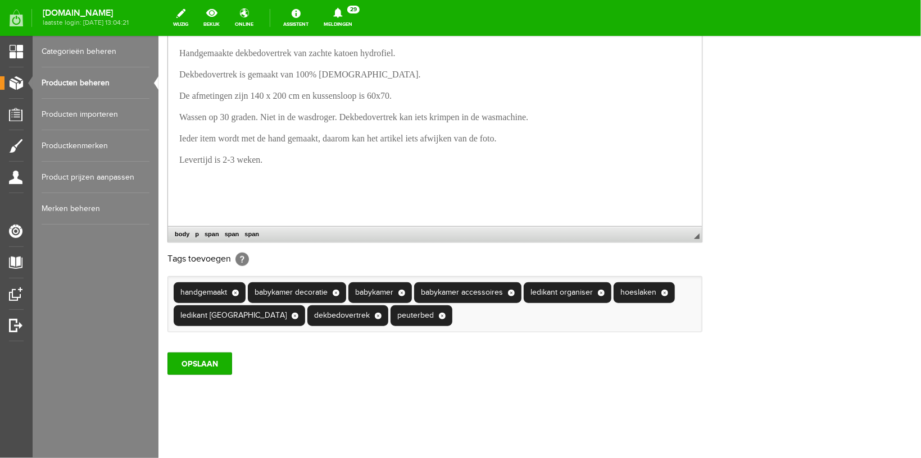
scroll to position [11, 0]
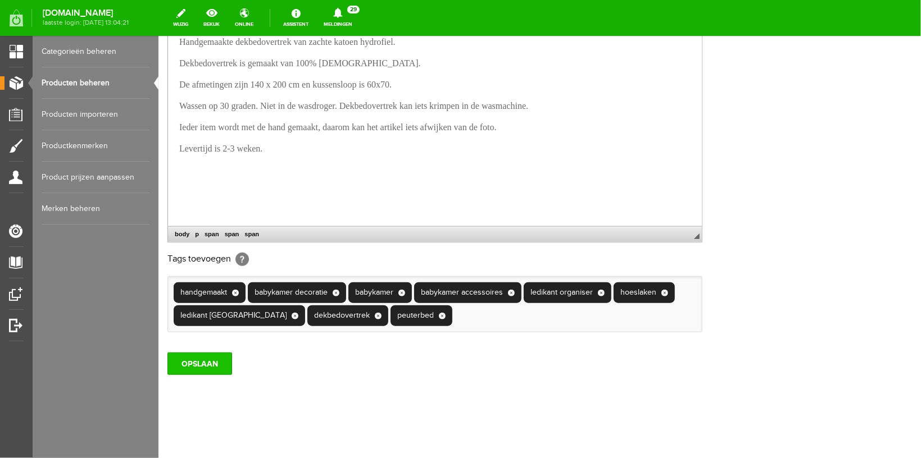
click at [186, 361] on input "OPSLAAN" at bounding box center [199, 363] width 65 height 22
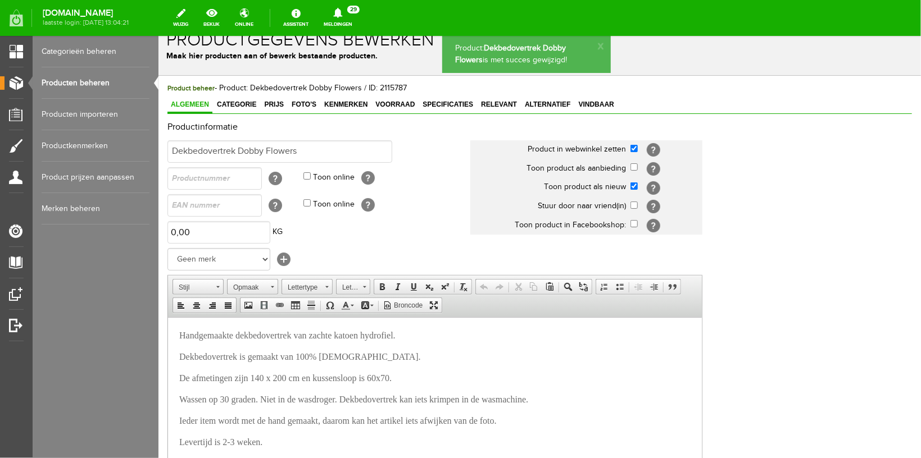
scroll to position [0, 0]
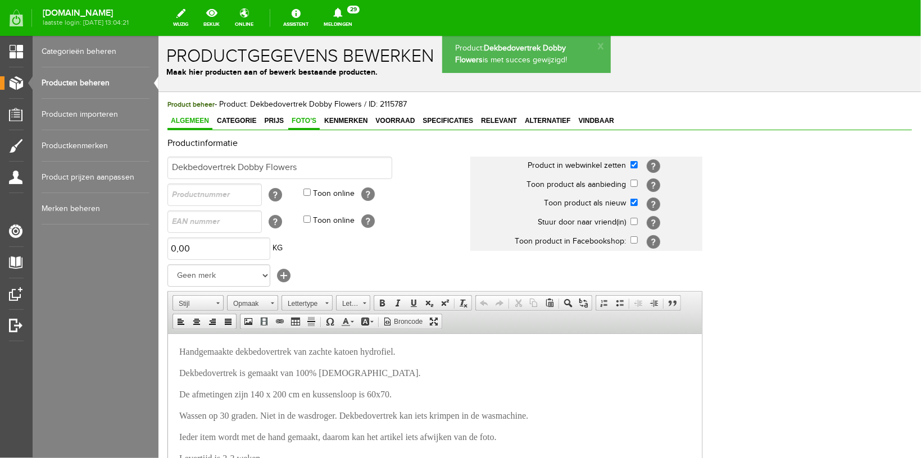
click at [303, 120] on span "Foto's" at bounding box center [303, 120] width 31 height 8
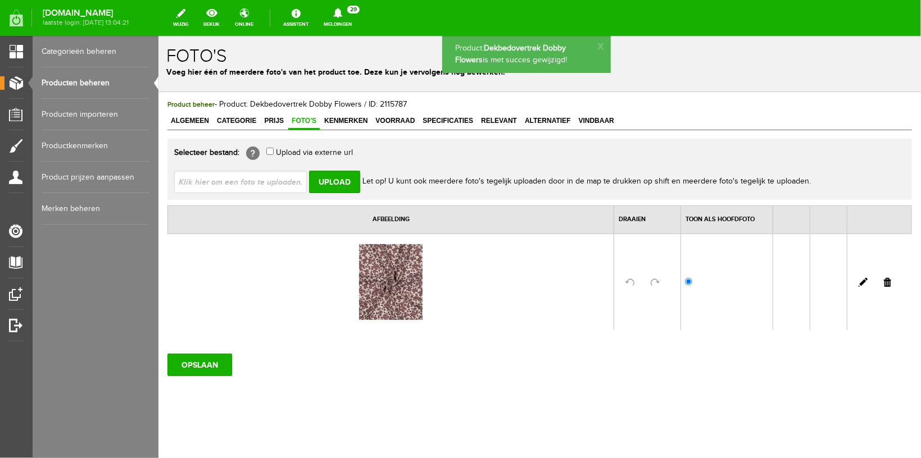
click at [885, 283] on link at bounding box center [886, 281] width 7 height 9
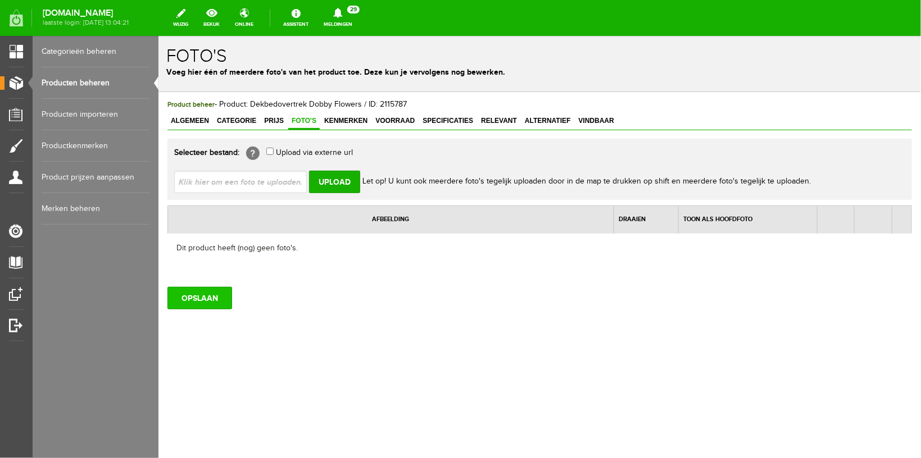
click at [210, 299] on input "OPSLAAN" at bounding box center [199, 297] width 65 height 22
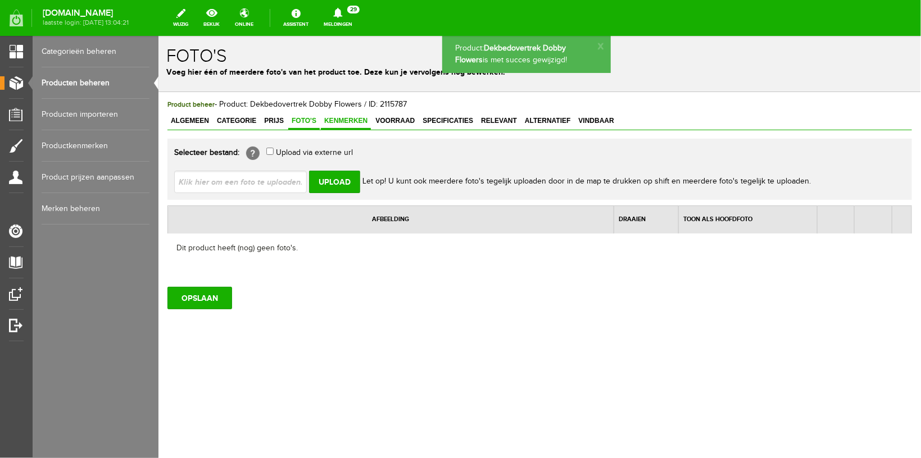
click at [360, 117] on span "Kenmerken" at bounding box center [345, 120] width 50 height 8
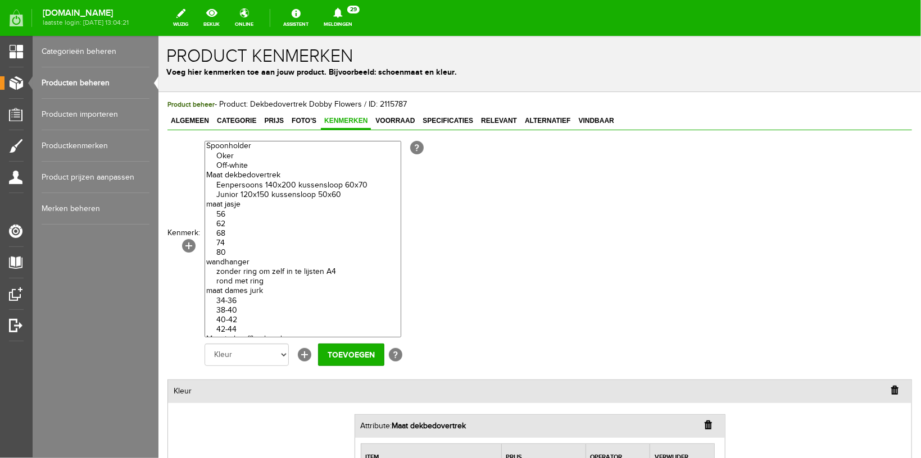
click at [81, 85] on link "Producten beheren" at bounding box center [96, 82] width 108 height 31
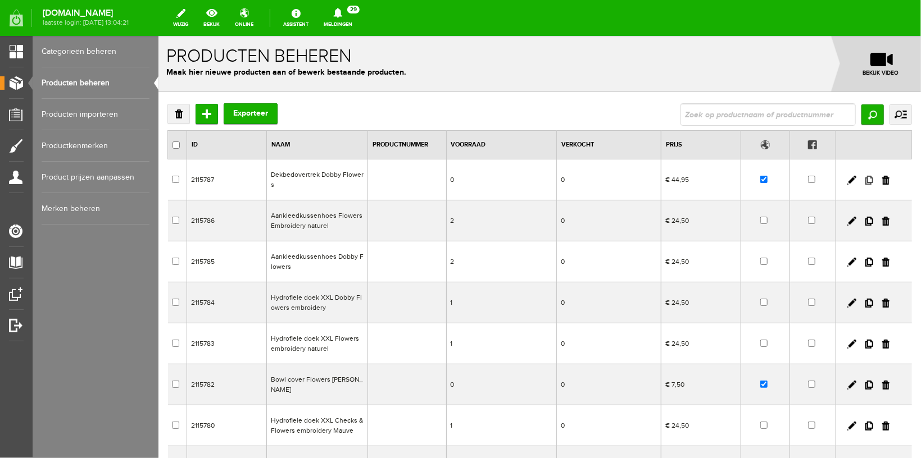
click at [864, 182] on link at bounding box center [868, 179] width 8 height 9
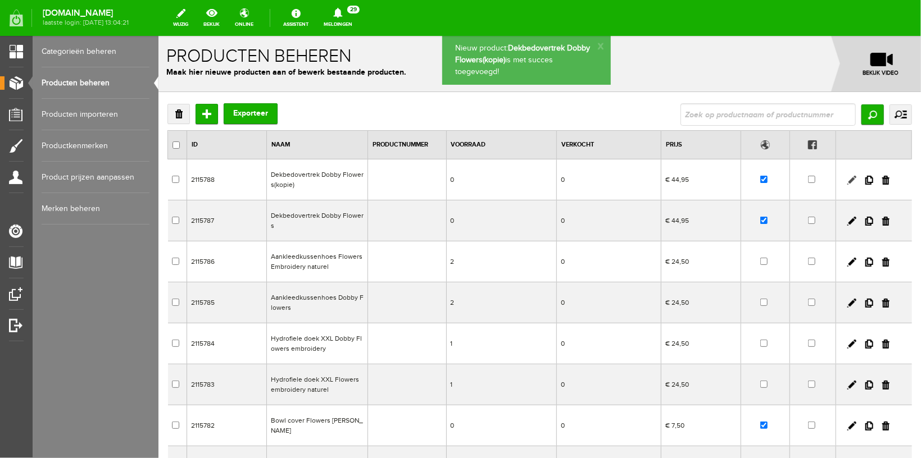
click at [847, 178] on link at bounding box center [851, 179] width 9 height 9
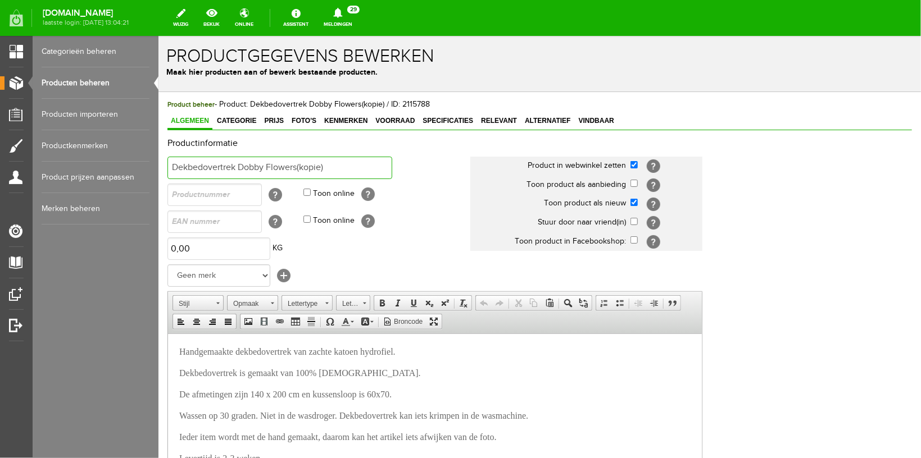
drag, startPoint x: 238, startPoint y: 166, endPoint x: 265, endPoint y: 166, distance: 27.0
click at [265, 166] on input "Dekbedovertrek Dobby Flowers(kopie)" at bounding box center [279, 167] width 225 height 22
drag, startPoint x: 269, startPoint y: 170, endPoint x: 369, endPoint y: 160, distance: 101.1
click at [369, 160] on input "Dekbedovertrek Flowers(kopie)" at bounding box center [279, 167] width 225 height 22
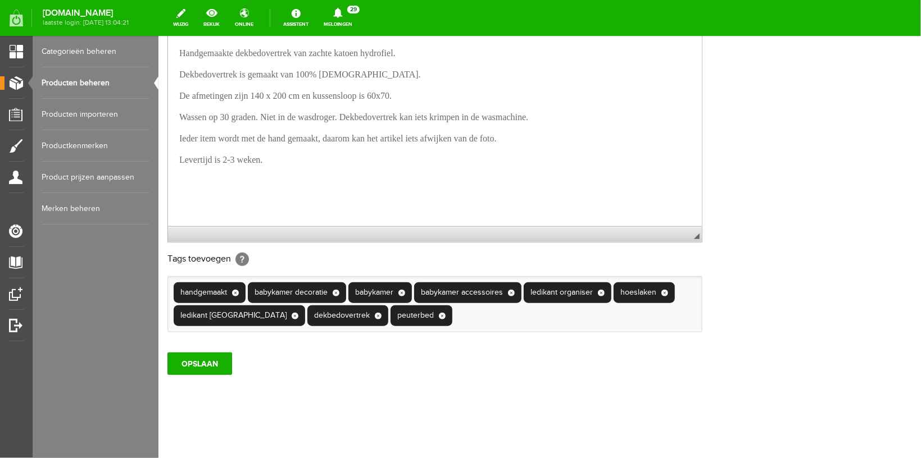
scroll to position [325, 0]
type input "Dekbedovertrek Flowers Embroidery naturel"
click at [183, 367] on input "OPSLAAN" at bounding box center [199, 363] width 65 height 22
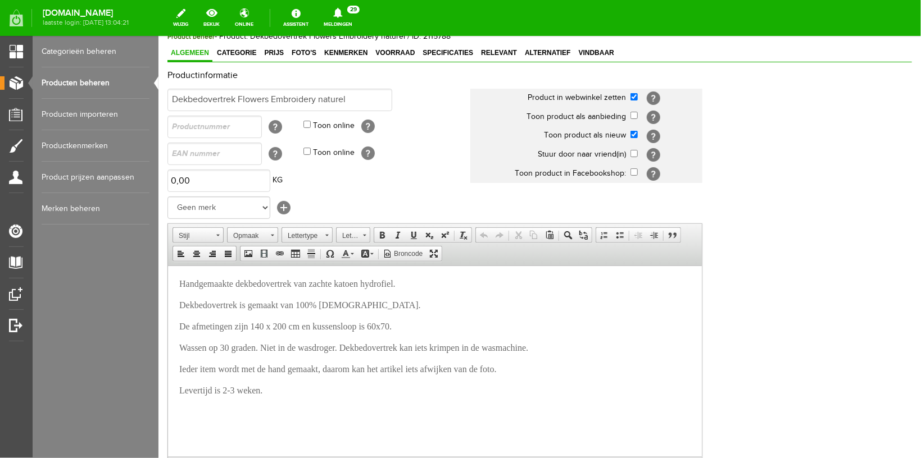
scroll to position [0, 0]
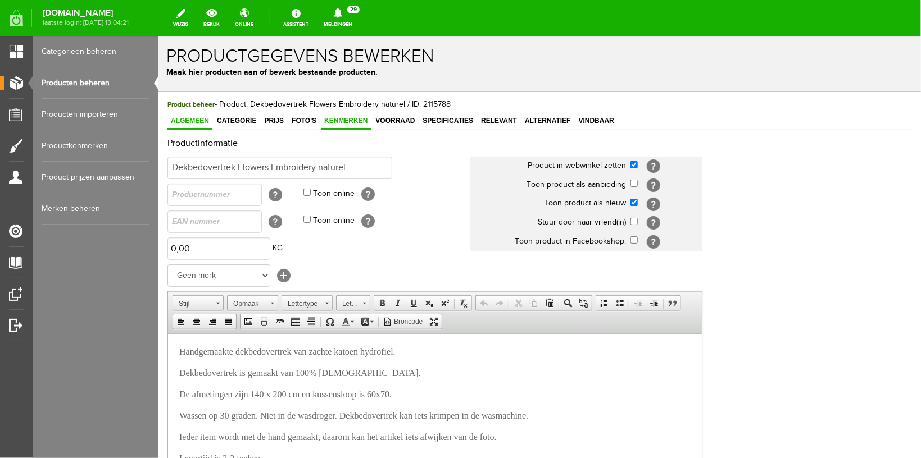
click at [343, 117] on span "Kenmerken" at bounding box center [345, 120] width 50 height 8
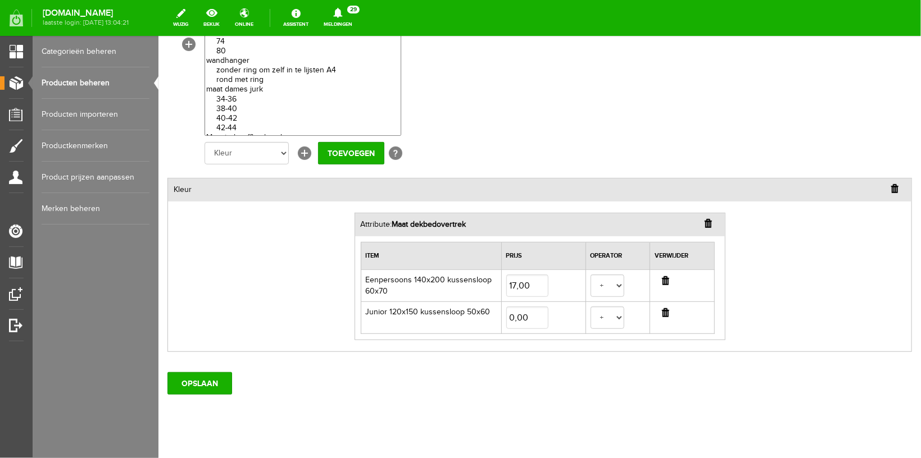
scroll to position [220, 0]
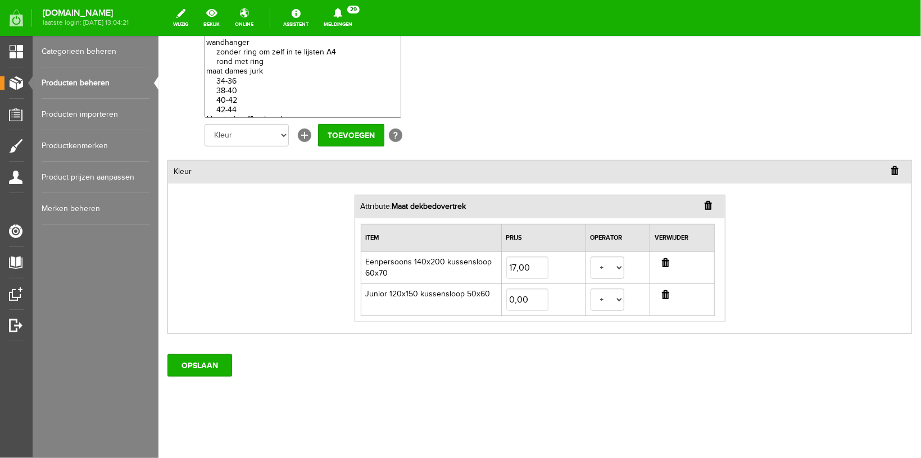
drag, startPoint x: 661, startPoint y: 258, endPoint x: 302, endPoint y: 412, distance: 390.5
click at [661, 258] on input "button" at bounding box center [664, 262] width 7 height 9
select select
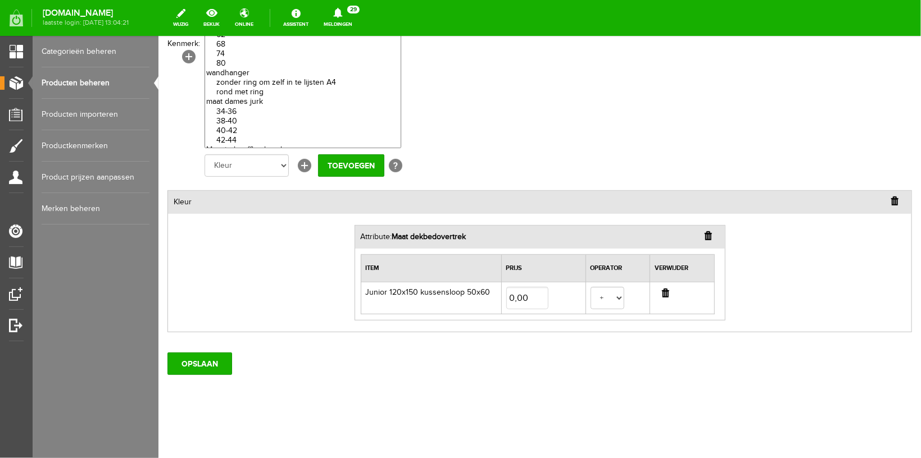
scroll to position [188, 0]
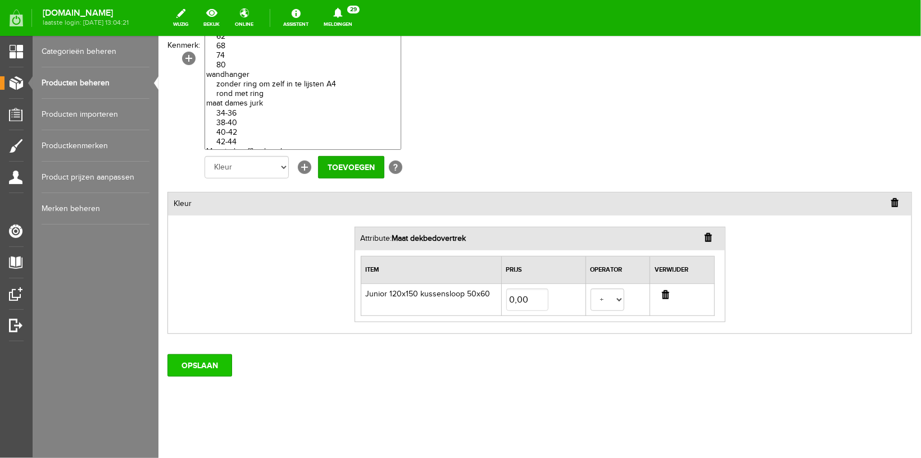
click at [191, 363] on input "OPSLAAN" at bounding box center [199, 365] width 65 height 22
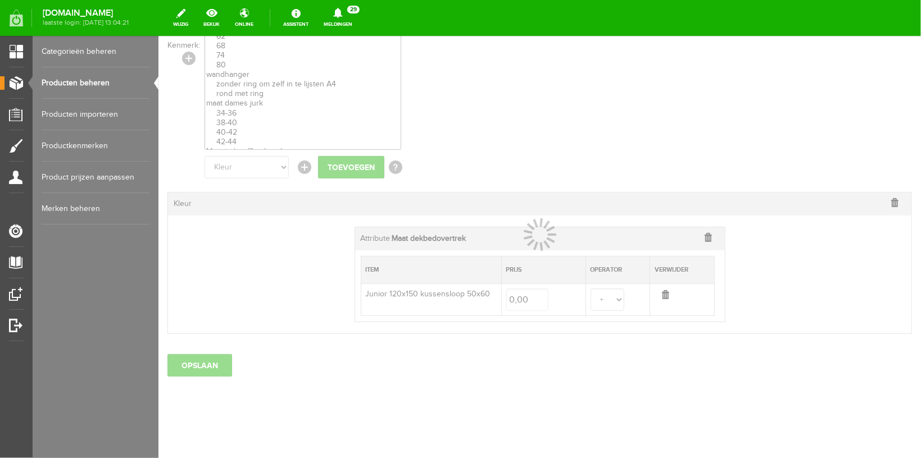
select select
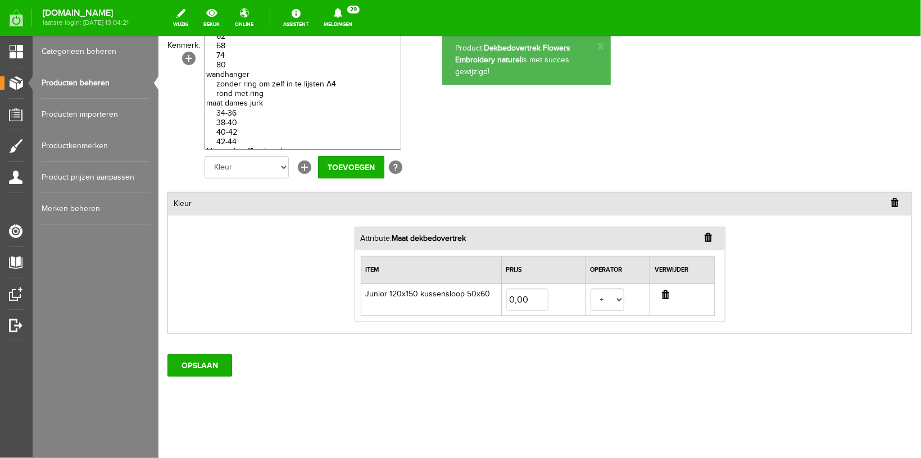
scroll to position [0, 0]
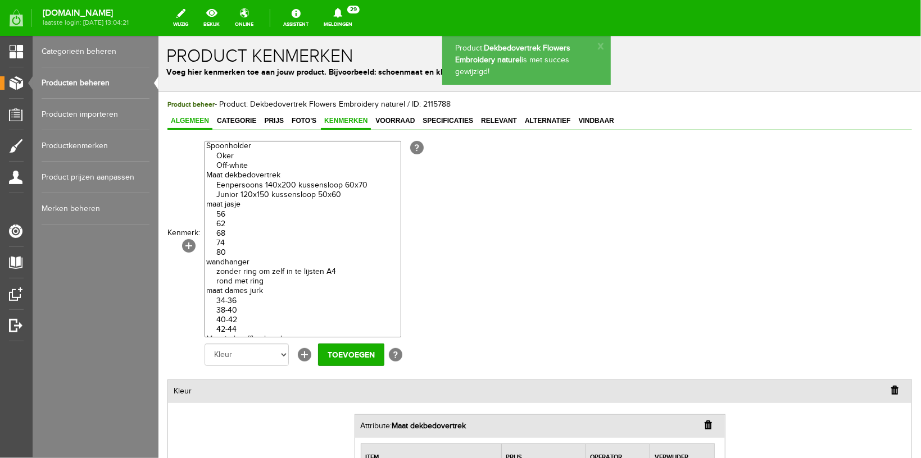
click at [193, 122] on span "Algemeen" at bounding box center [189, 120] width 45 height 8
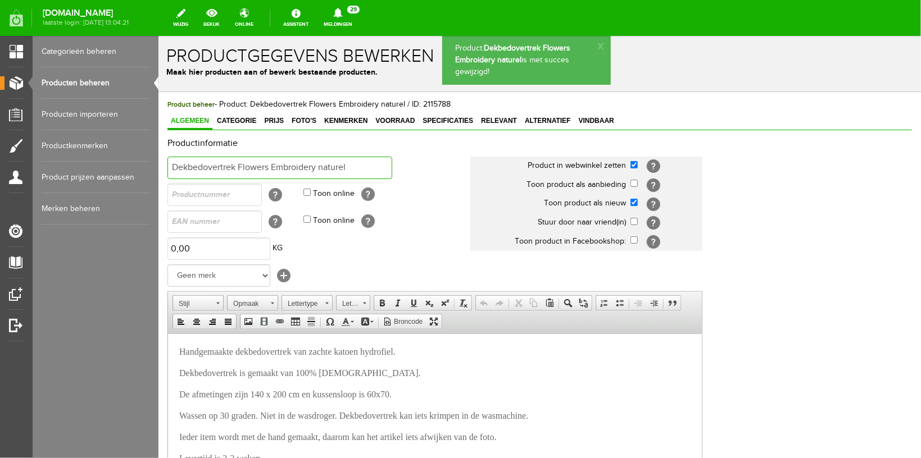
click at [176, 166] on input "Dekbedovertrek Flowers Embroidery naturel" at bounding box center [279, 167] width 225 height 22
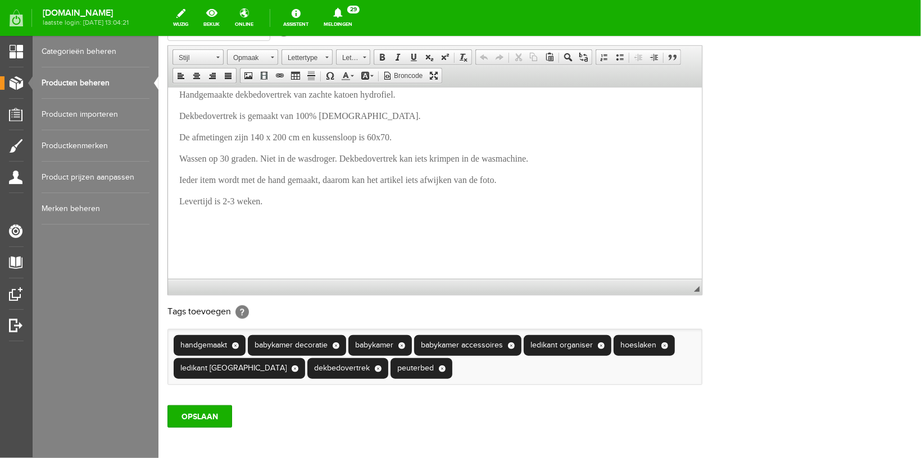
scroll to position [325, 0]
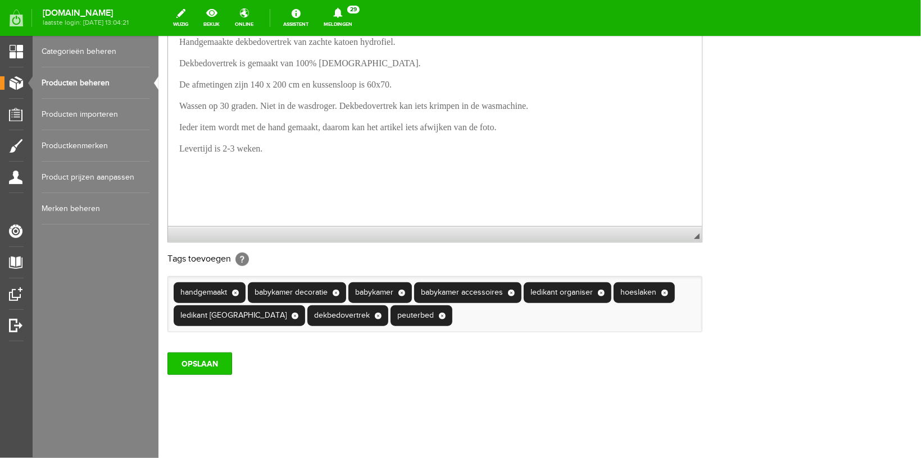
click at [194, 363] on input "OPSLAAN" at bounding box center [199, 363] width 65 height 22
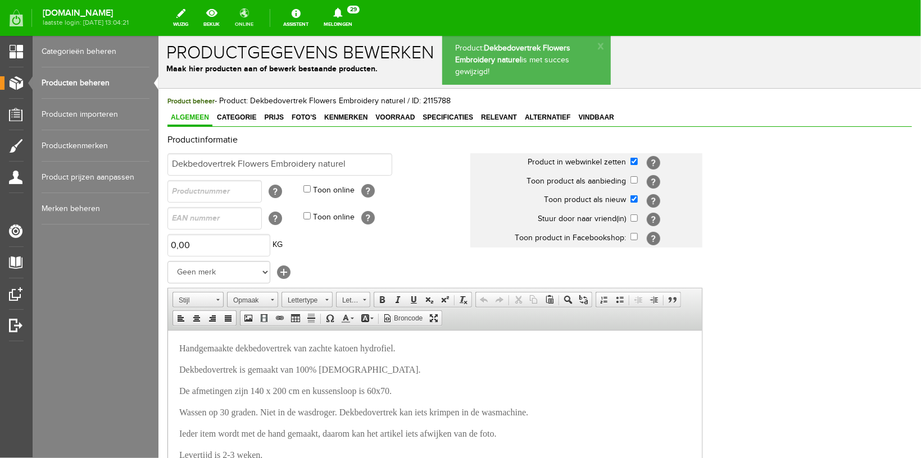
scroll to position [0, 0]
